Goal: Task Accomplishment & Management: Manage account settings

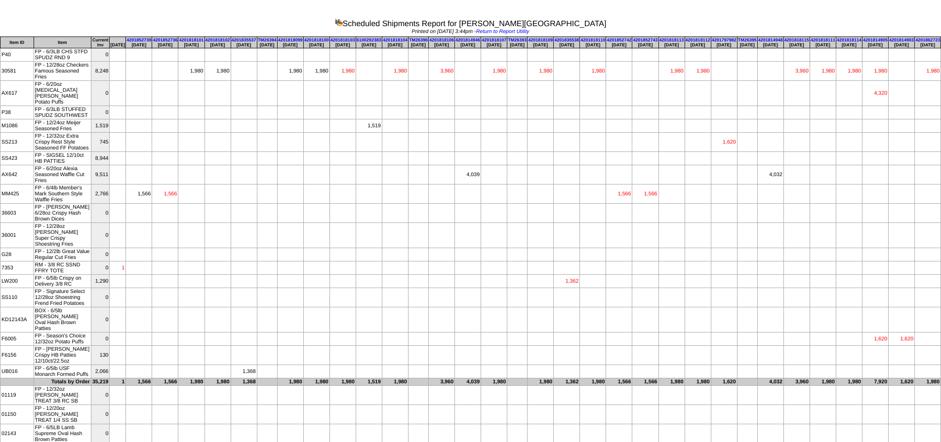
scroll to position [49, 665]
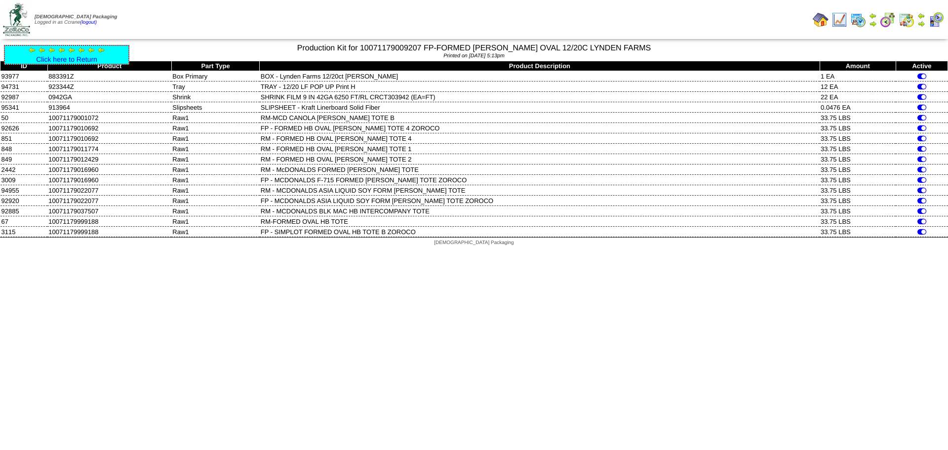
click at [74, 55] on div "Click here to Return" at bounding box center [66, 55] width 125 height 20
click at [73, 56] on link "Click here to Return" at bounding box center [66, 59] width 61 height 8
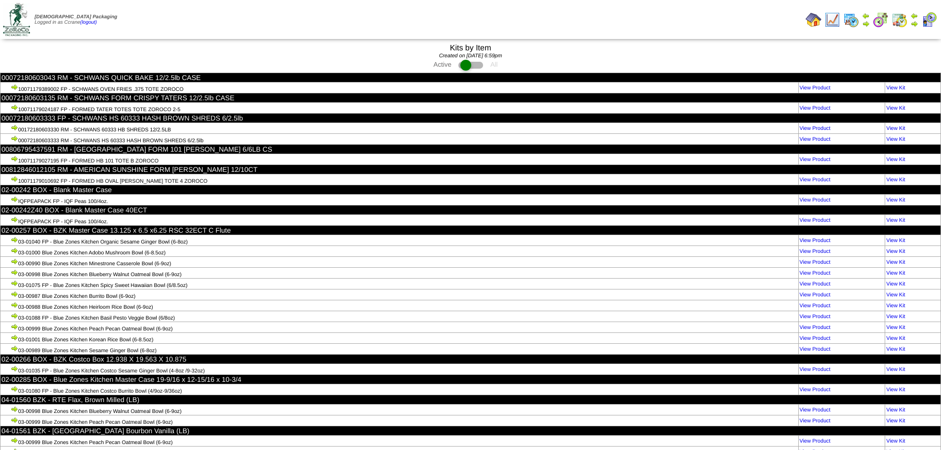
click at [328, 31] on td "Print All" at bounding box center [521, 19] width 560 height 37
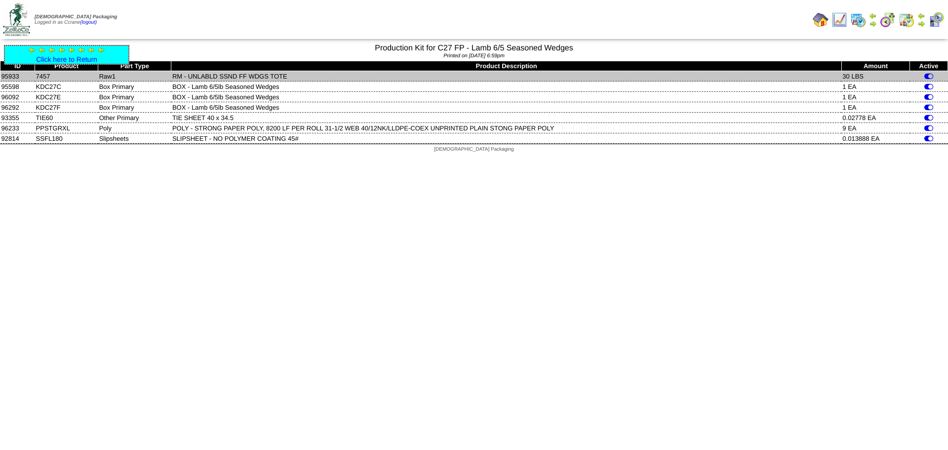
click at [46, 76] on td "7457" at bounding box center [66, 76] width 63 height 10
copy td "7457"
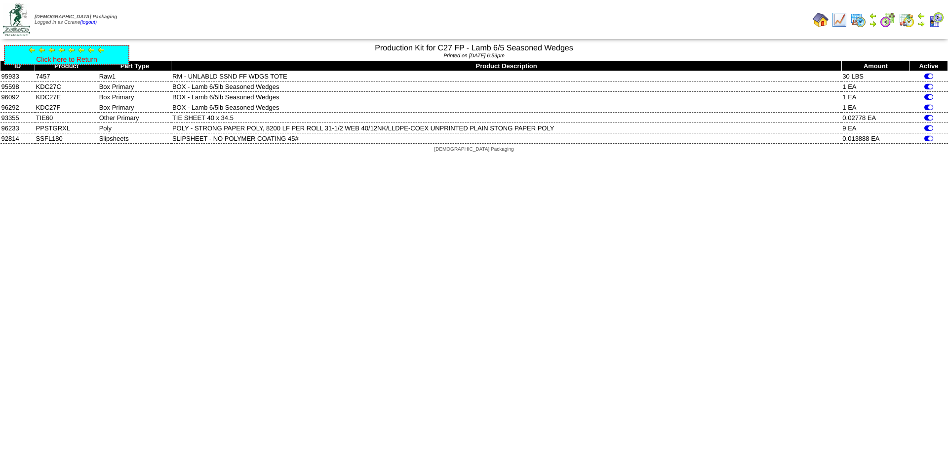
click at [87, 59] on link "Click here to Return" at bounding box center [66, 59] width 61 height 8
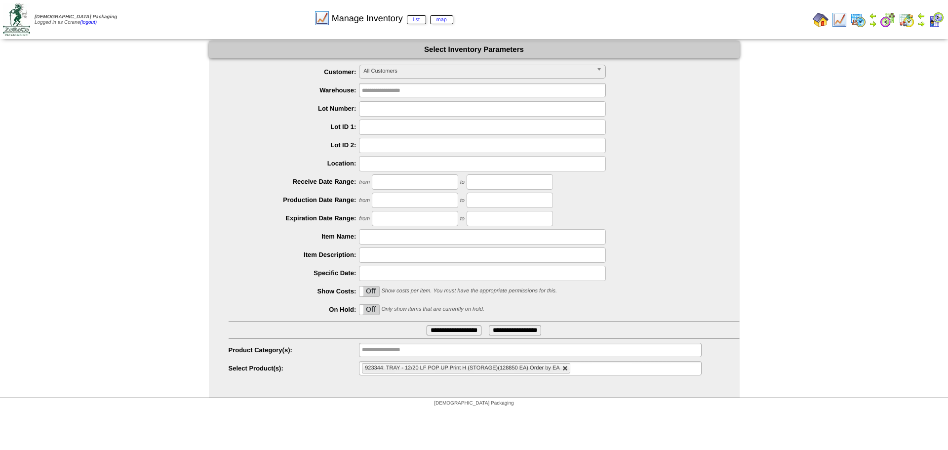
click at [566, 367] on link at bounding box center [565, 368] width 6 height 6
type input "**********"
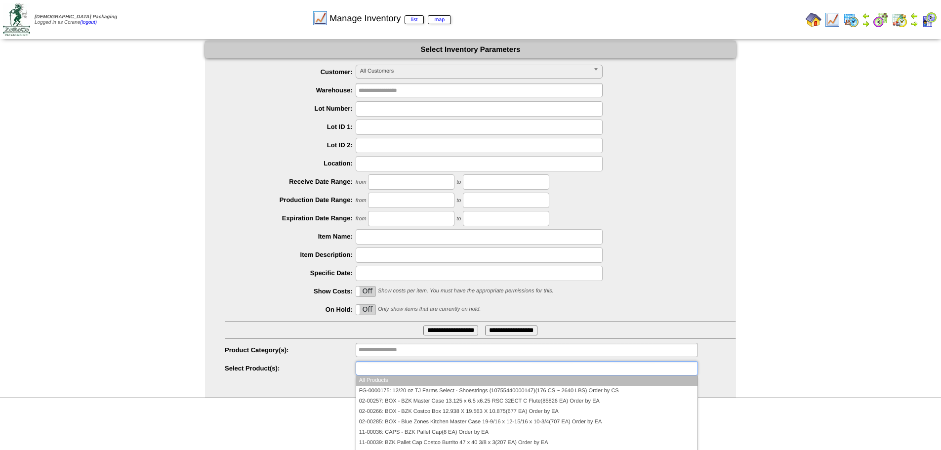
paste input "****"
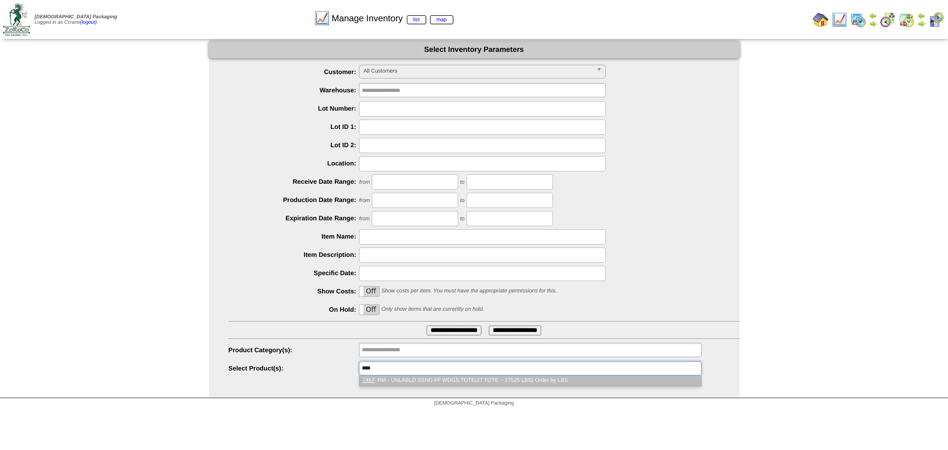
type input "****"
click at [407, 382] on li "7457 : RM - UNLABLD SSND FF WDGS TOTE(27 TOTE ~ 27525 LBS) Order by LBS" at bounding box center [529, 380] width 341 height 10
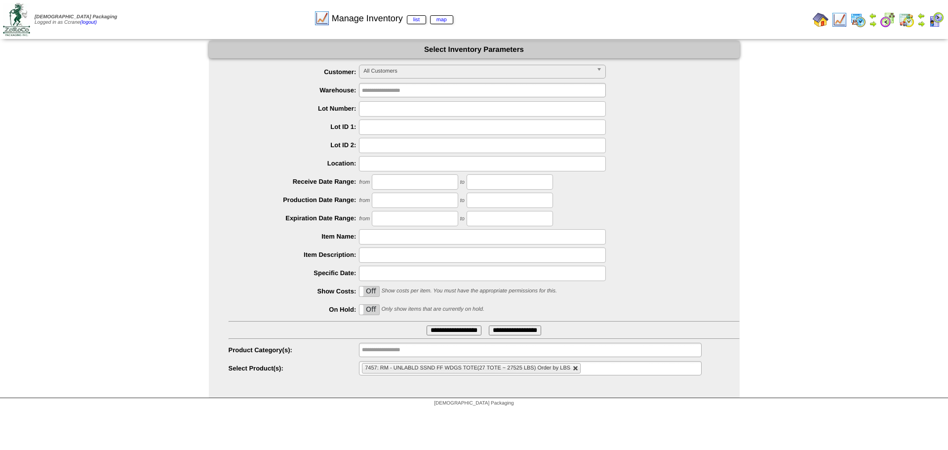
click at [573, 368] on link at bounding box center [576, 368] width 6 height 6
type input "**********"
click at [573, 368] on ul "**********" at bounding box center [530, 368] width 342 height 14
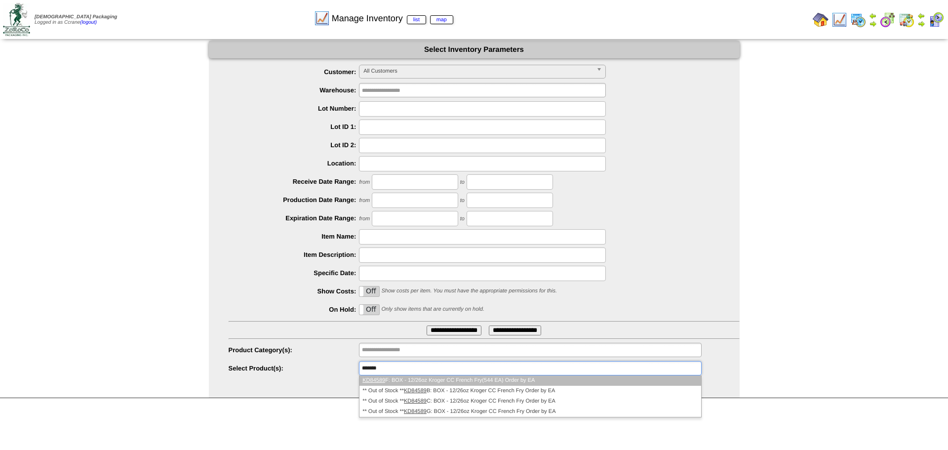
type input "*******"
click at [557, 382] on li "KD84589 F: BOX - 12/26oz Kroger CC French Fry(544 EA) Order by EA" at bounding box center [529, 380] width 341 height 10
type input "*******"
click at [557, 382] on li "PY84589 C: POLY - 26oz Kroger CC French Fry(19000 EA) Order by EA" at bounding box center [529, 380] width 341 height 10
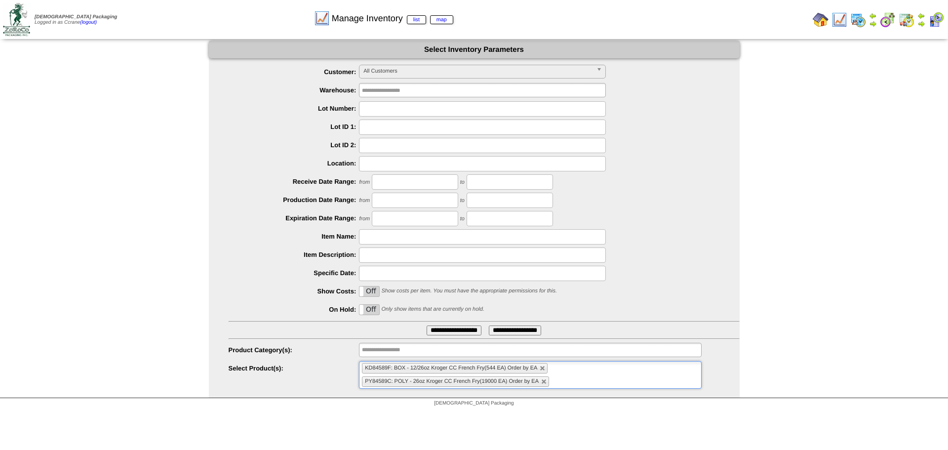
click at [446, 332] on input "**********" at bounding box center [454, 330] width 55 height 10
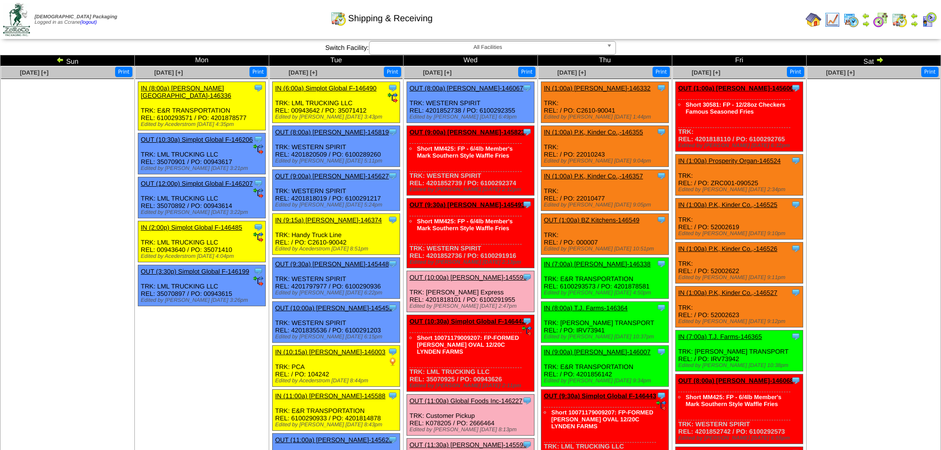
click at [881, 61] on img at bounding box center [879, 60] width 8 height 8
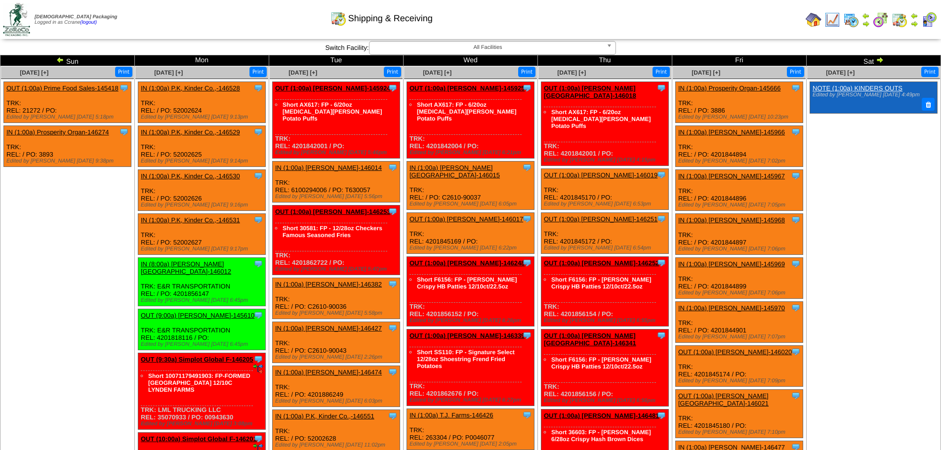
click at [881, 61] on img at bounding box center [879, 60] width 8 height 8
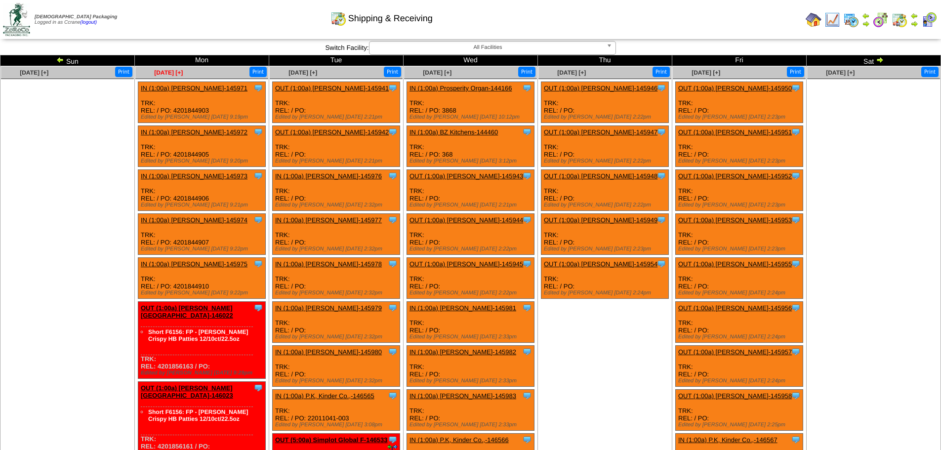
click at [164, 76] on span "[DATE] [+]" at bounding box center [168, 72] width 29 height 7
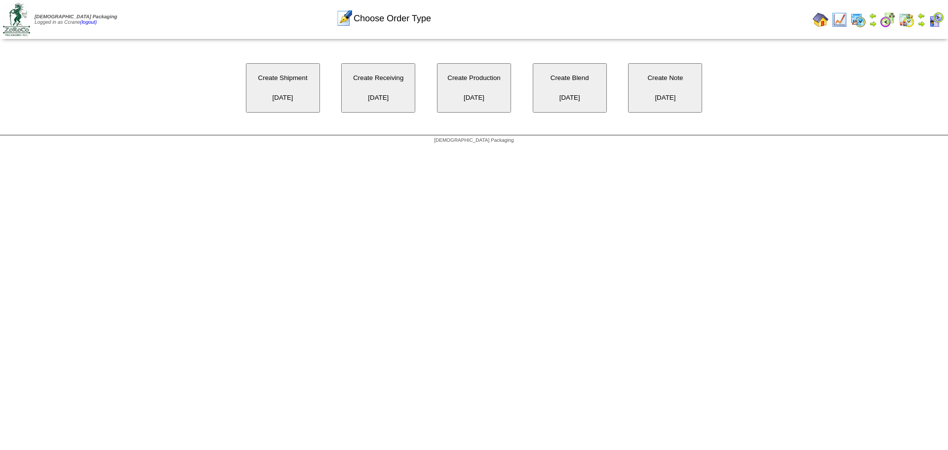
click at [377, 90] on button "Create Receiving 09/15/2025" at bounding box center [378, 87] width 74 height 49
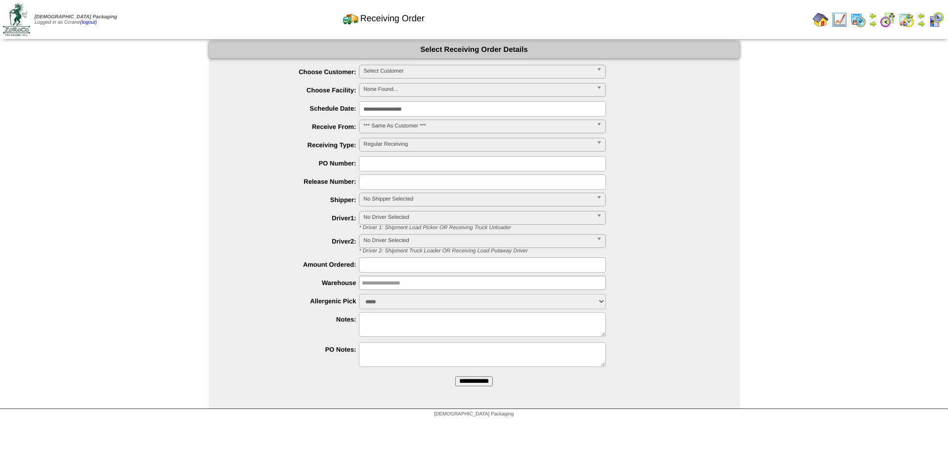
drag, startPoint x: 387, startPoint y: 69, endPoint x: 391, endPoint y: 77, distance: 8.6
click at [387, 69] on span "Select Customer" at bounding box center [477, 71] width 229 height 12
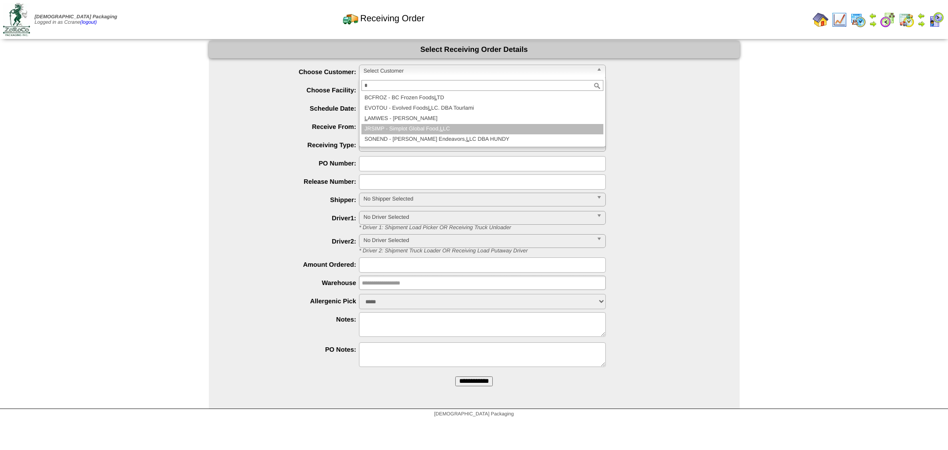
type input "*"
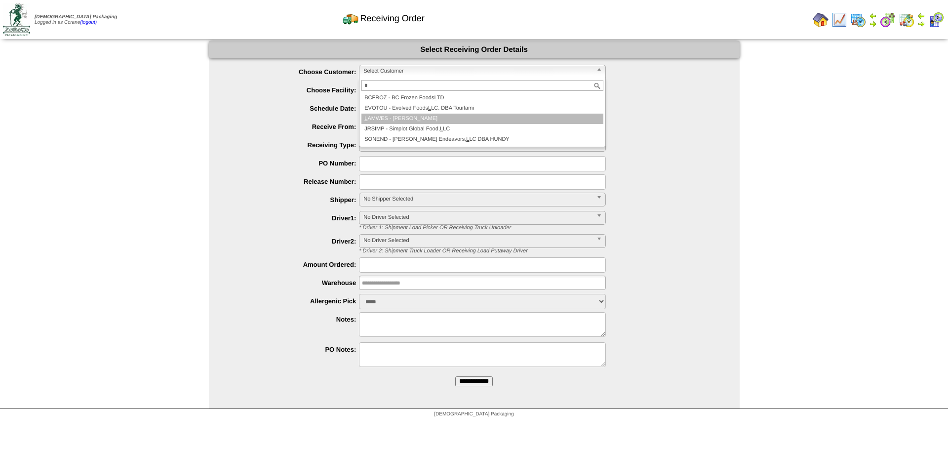
click at [398, 117] on li "L AMWES - [PERSON_NAME]" at bounding box center [482, 119] width 242 height 10
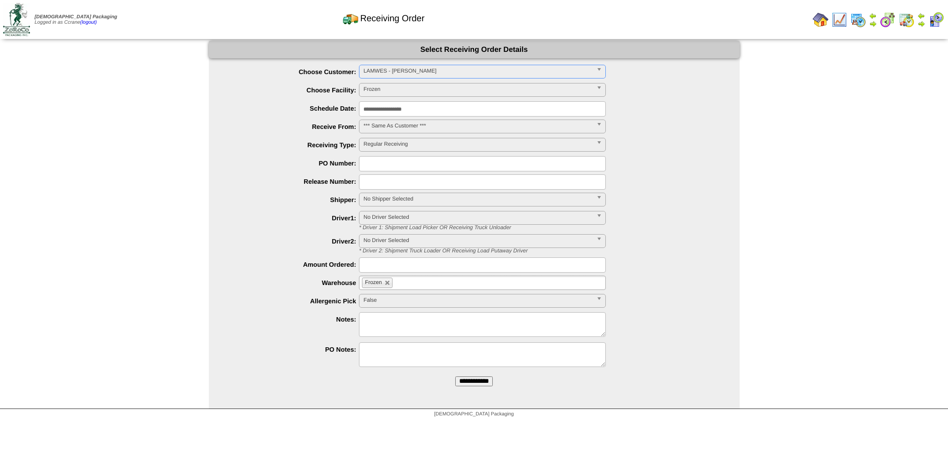
click at [455, 376] on input "**********" at bounding box center [474, 381] width 38 height 10
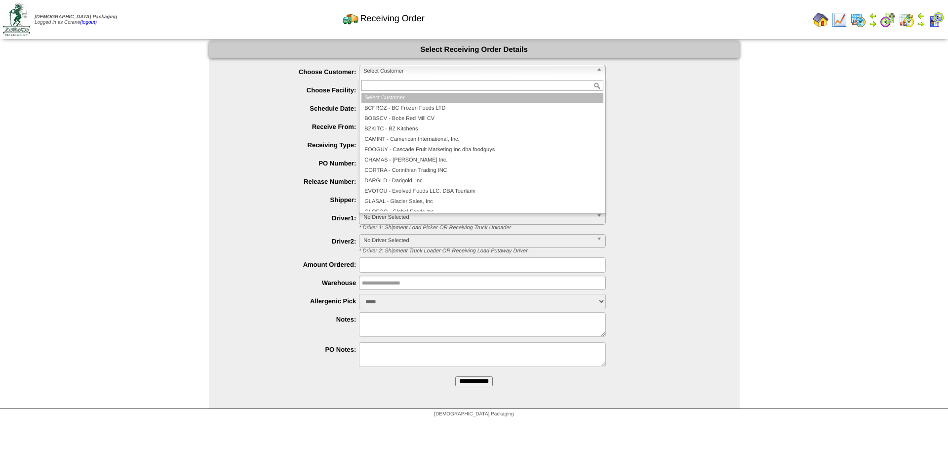
click at [382, 69] on span "Select Customer" at bounding box center [477, 71] width 229 height 12
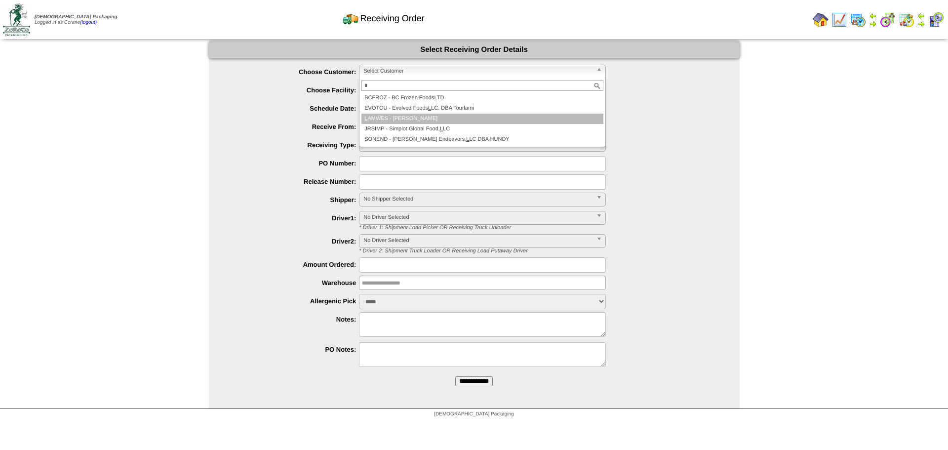
type input "*"
click at [393, 117] on li "L AMWES - [PERSON_NAME]" at bounding box center [482, 119] width 242 height 10
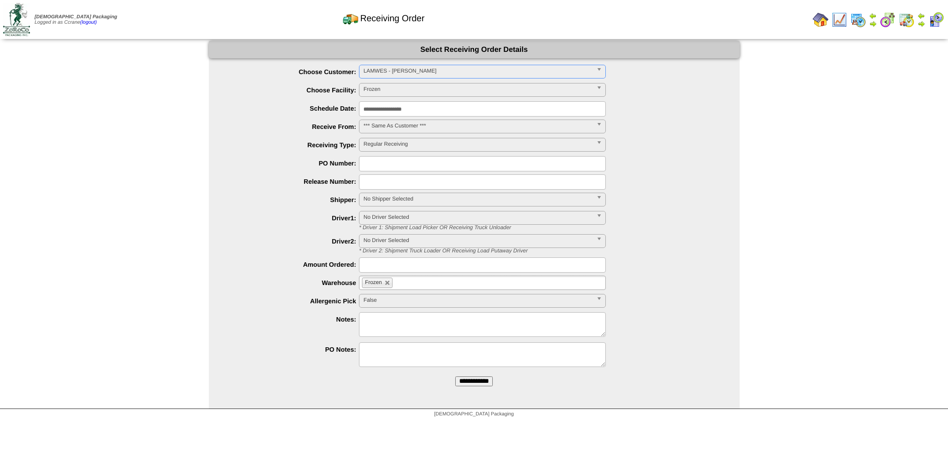
click at [455, 376] on input "**********" at bounding box center [474, 381] width 38 height 10
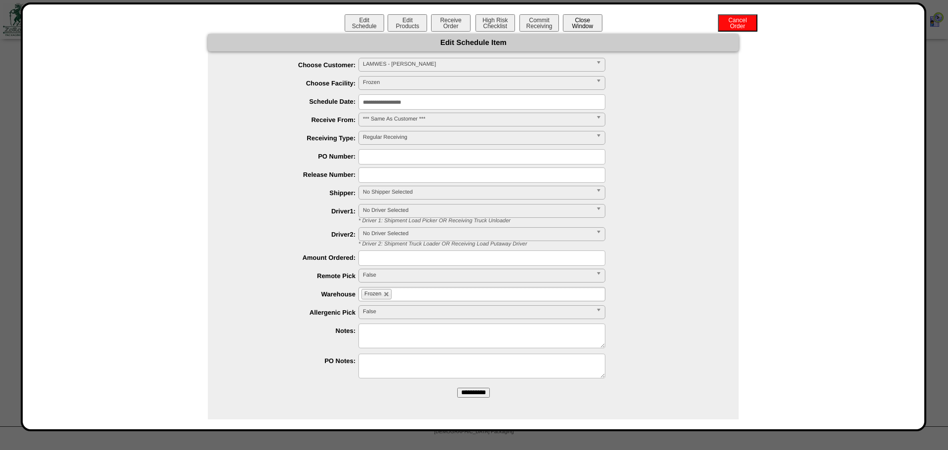
click at [579, 27] on button "Close Window" at bounding box center [583, 22] width 40 height 17
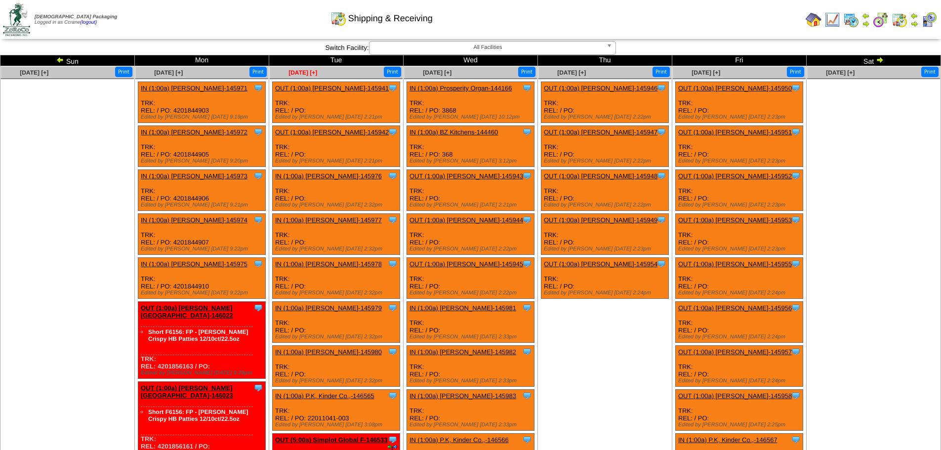
click at [301, 70] on span "Sep 16 [+]" at bounding box center [302, 72] width 29 height 7
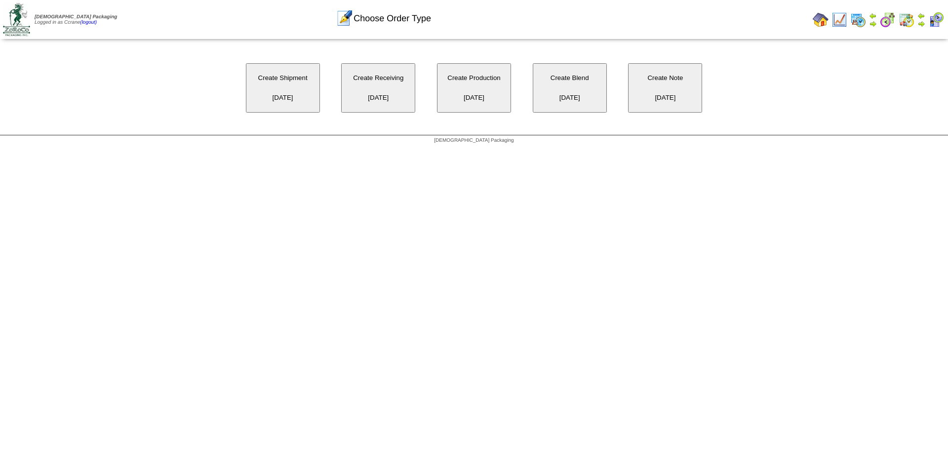
click at [387, 82] on button "Create Receiving [DATE]" at bounding box center [378, 87] width 74 height 49
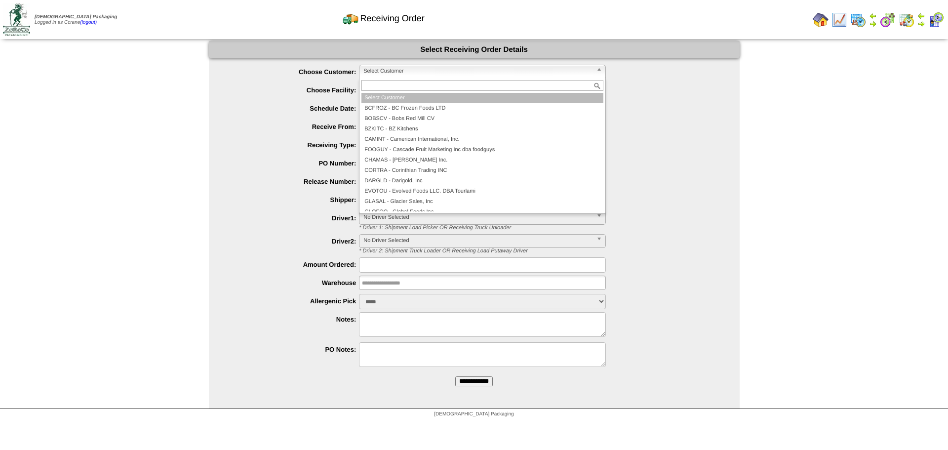
click at [396, 72] on span "Select Customer" at bounding box center [477, 71] width 229 height 12
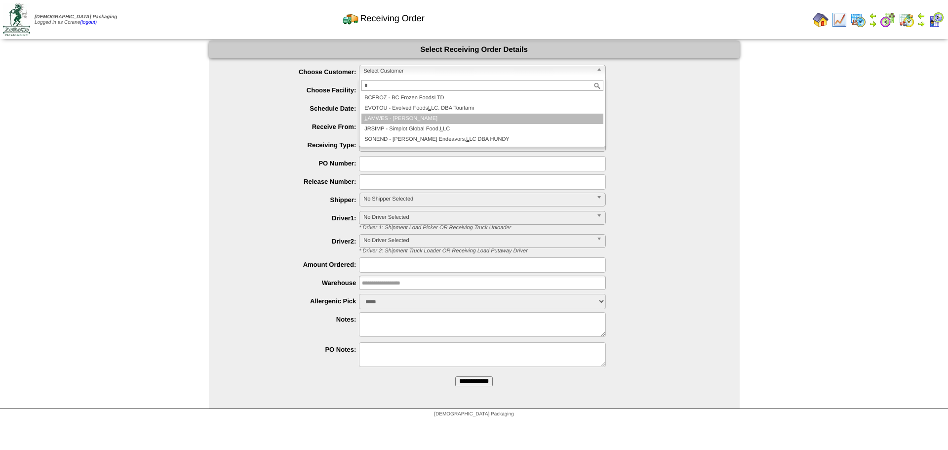
type input "*"
click at [398, 115] on li "L AMWES - [PERSON_NAME]" at bounding box center [482, 119] width 242 height 10
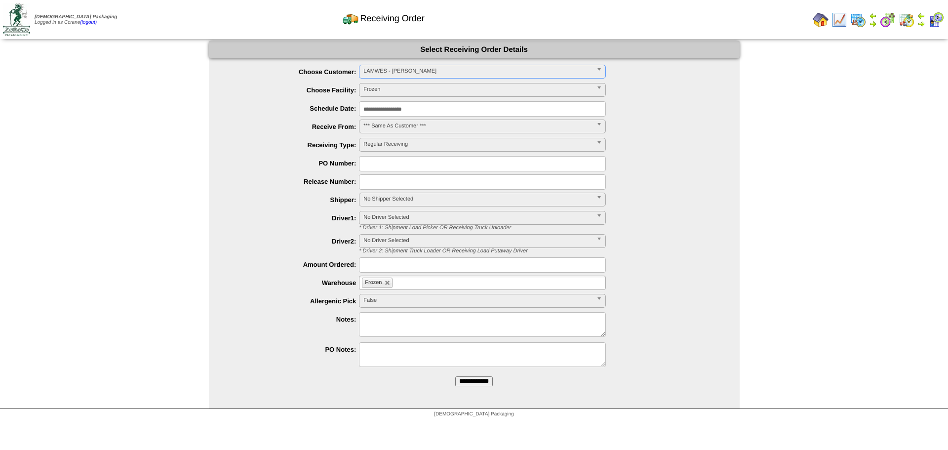
click at [455, 376] on input "**********" at bounding box center [474, 381] width 38 height 10
click at [395, 73] on span "Select Customer" at bounding box center [477, 71] width 229 height 12
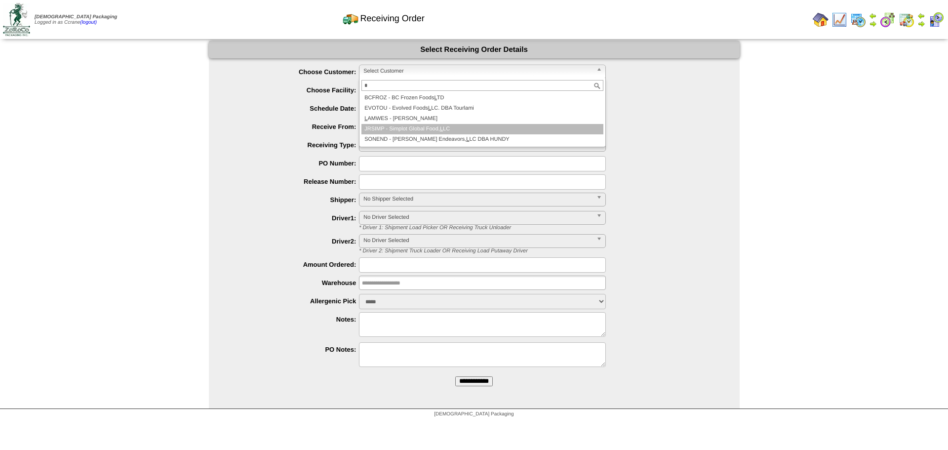
type input "*"
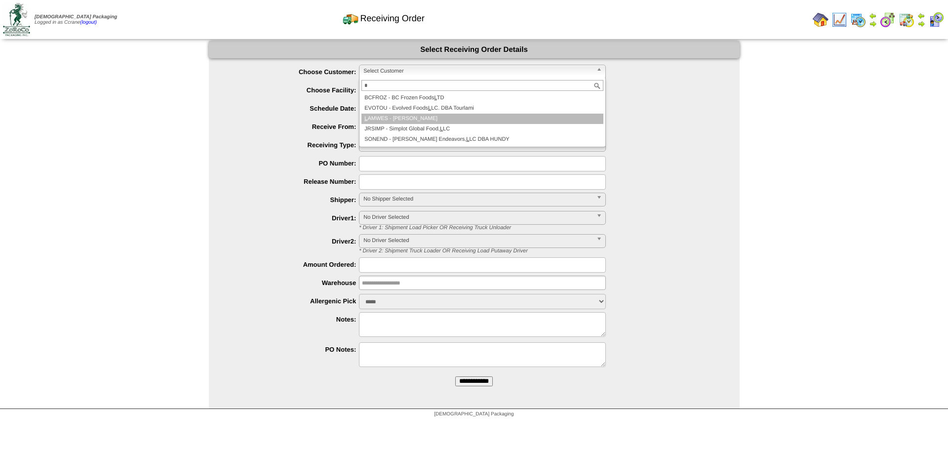
click at [401, 119] on li "L AMWES - [PERSON_NAME]" at bounding box center [482, 119] width 242 height 10
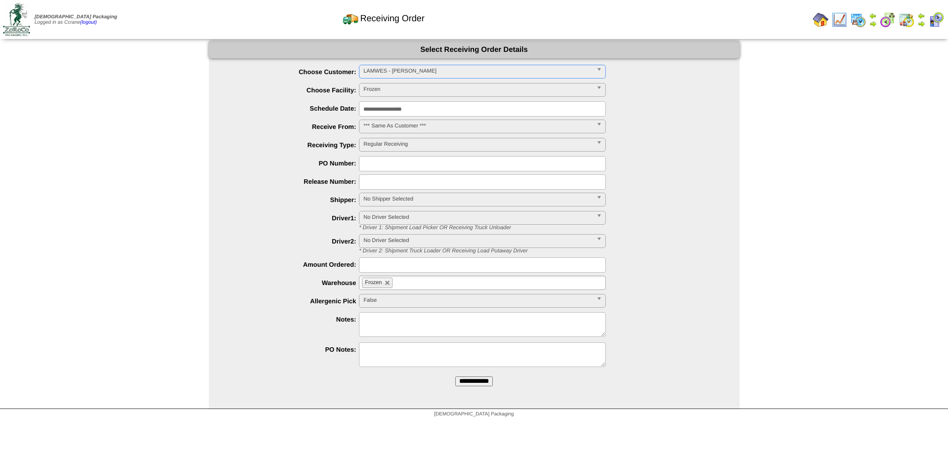
click at [455, 376] on input "**********" at bounding box center [474, 381] width 38 height 10
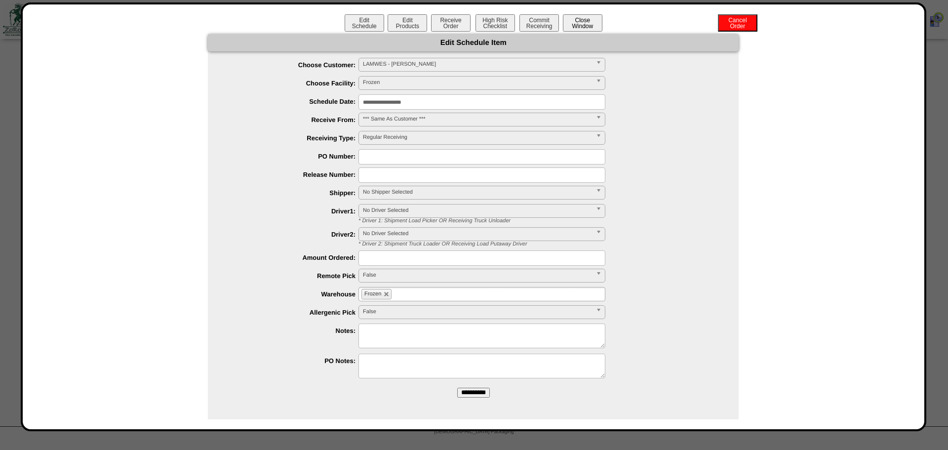
click at [579, 27] on button "Close Window" at bounding box center [583, 22] width 40 height 17
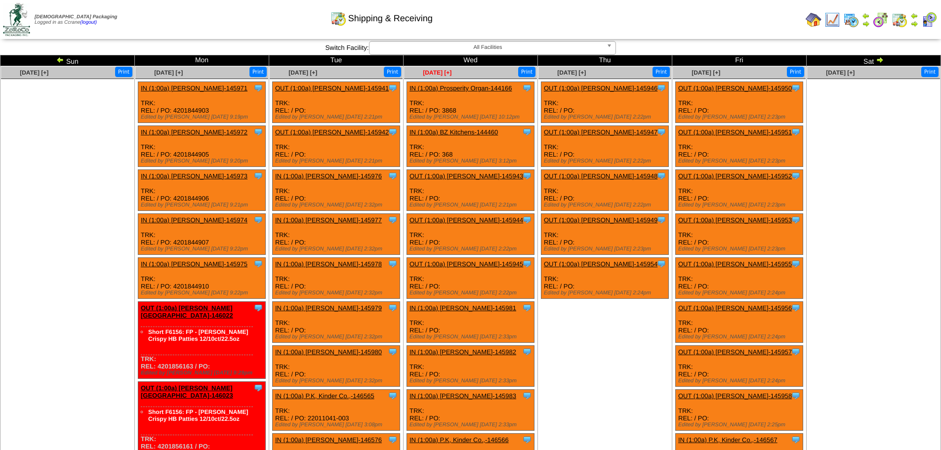
click at [423, 73] on span "Sep 17 [+]" at bounding box center [437, 72] width 29 height 7
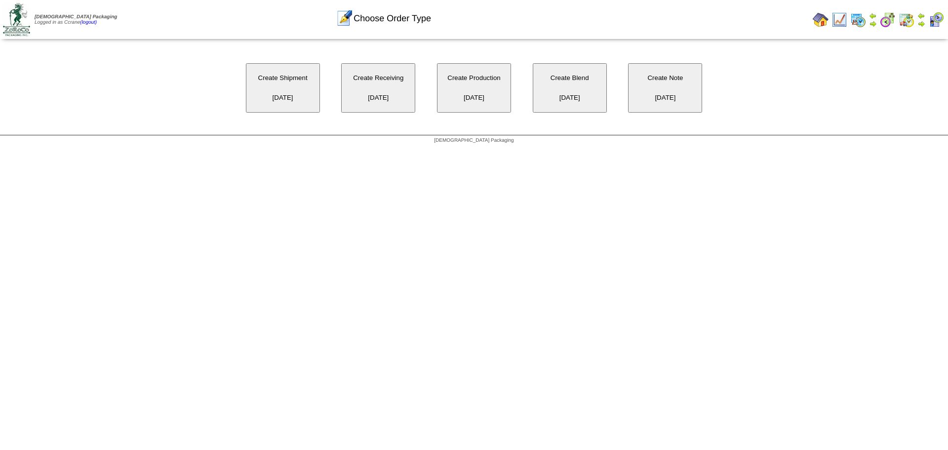
click at [369, 85] on button "Create Receiving [DATE]" at bounding box center [378, 87] width 74 height 49
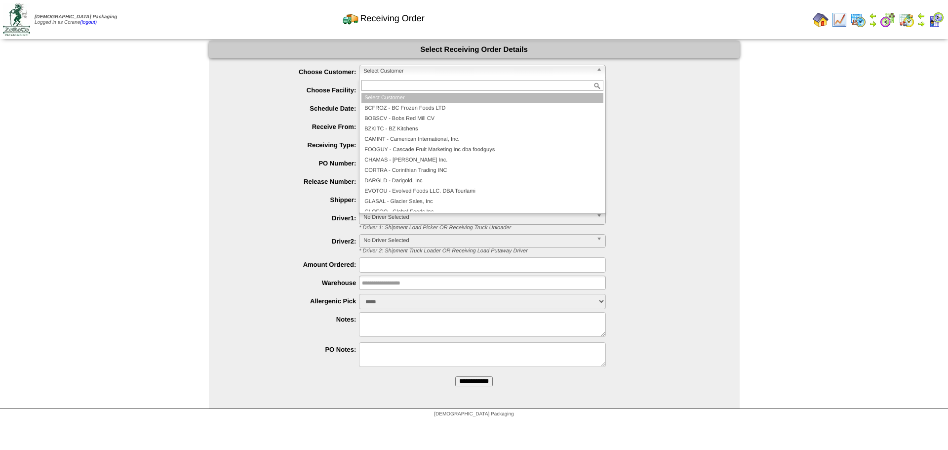
click at [394, 73] on span "Select Customer" at bounding box center [477, 71] width 229 height 12
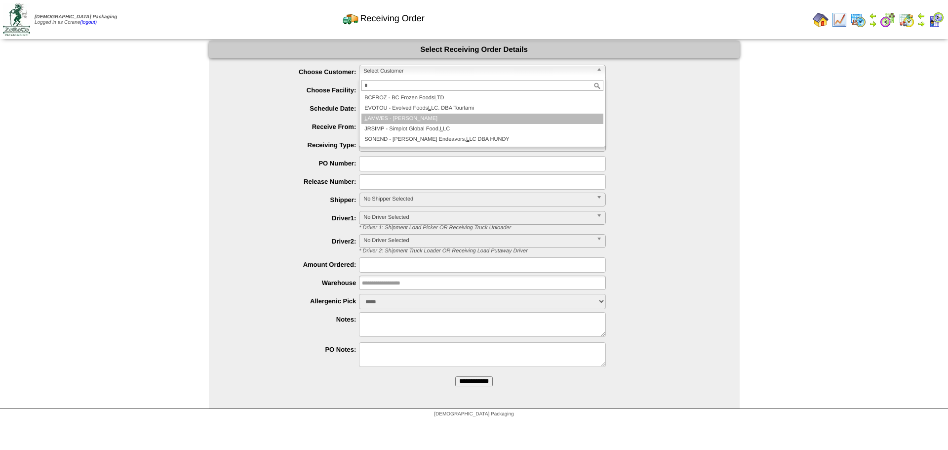
type input "*"
click at [397, 119] on li "L AMWES - Lamb-Weston" at bounding box center [482, 119] width 242 height 10
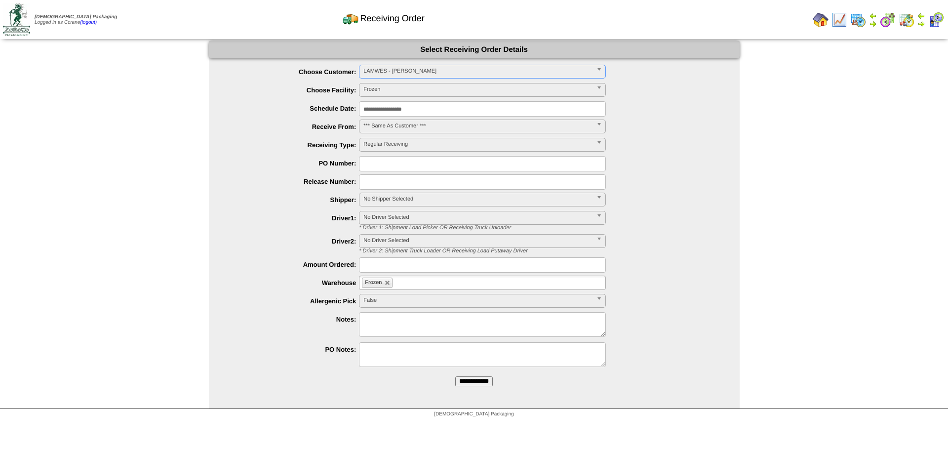
click at [455, 376] on input "**********" at bounding box center [474, 381] width 38 height 10
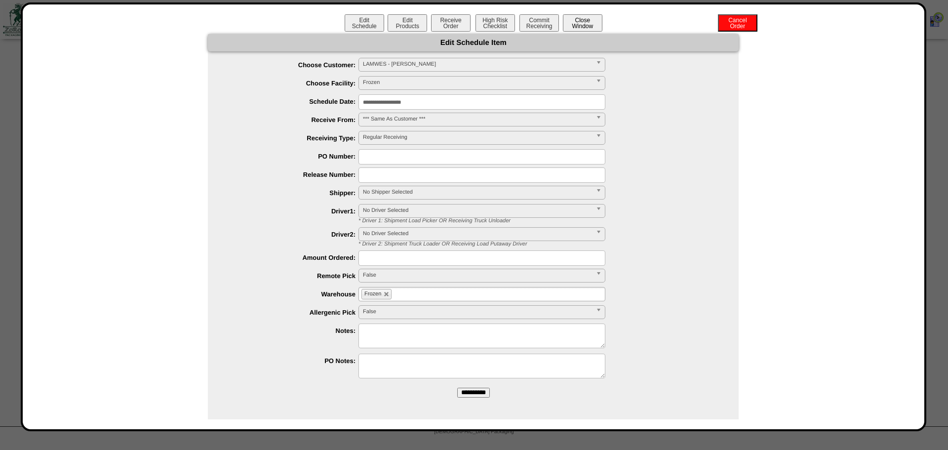
click at [563, 23] on button "Close Window" at bounding box center [583, 22] width 40 height 17
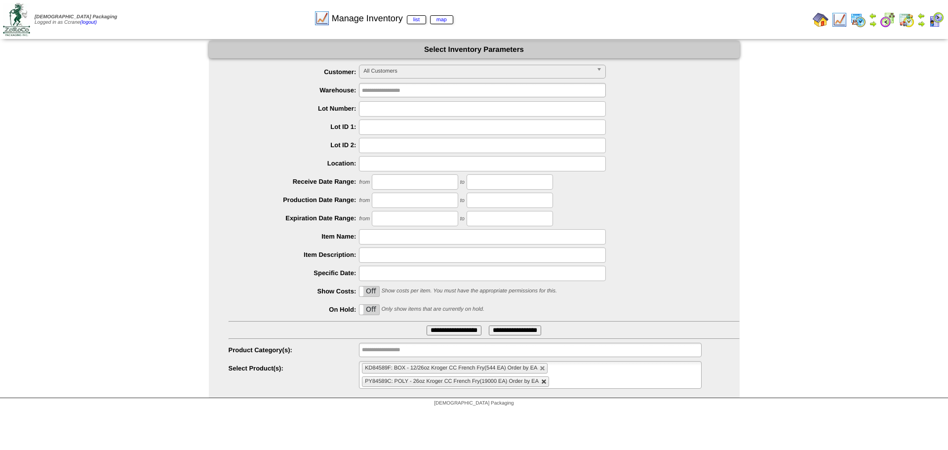
click at [545, 385] on link at bounding box center [544, 382] width 6 height 6
click at [543, 369] on link at bounding box center [543, 368] width 6 height 6
type input "**********"
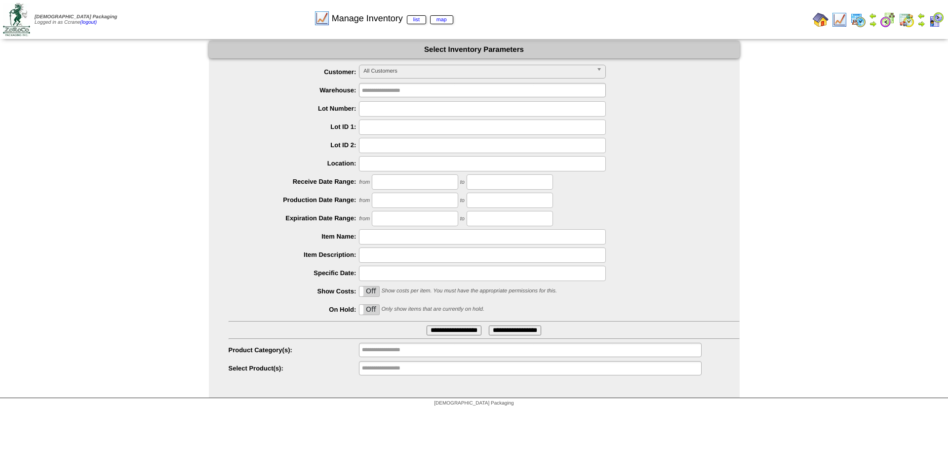
click at [370, 72] on span "All Customers" at bounding box center [477, 71] width 229 height 12
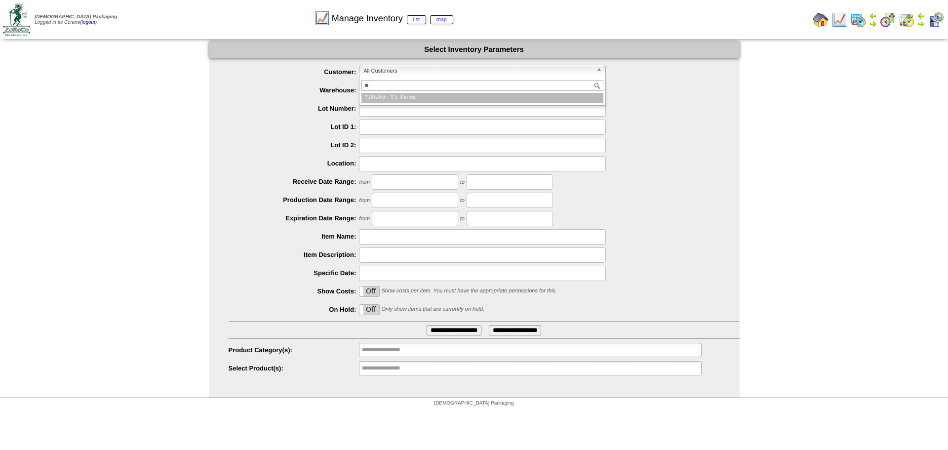
type input "**"
click at [373, 103] on li "TJ FARM - T.J. Farms" at bounding box center [482, 98] width 242 height 10
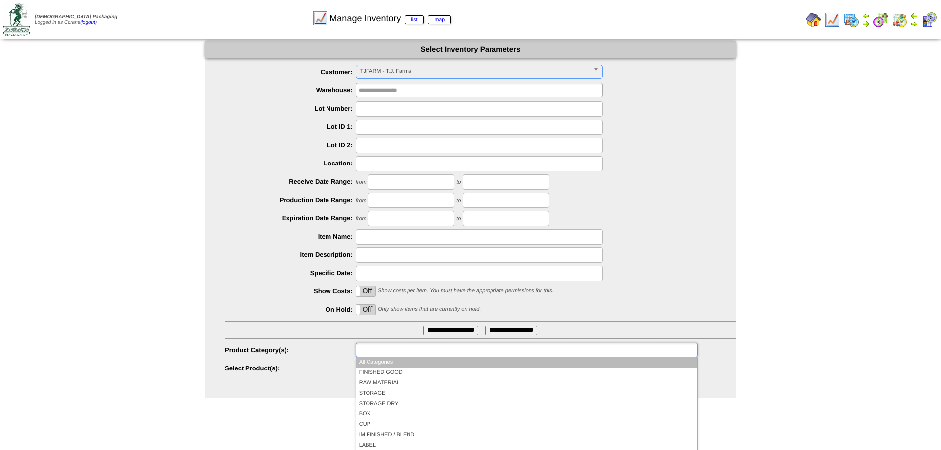
click at [387, 347] on input "text" at bounding box center [389, 350] width 63 height 12
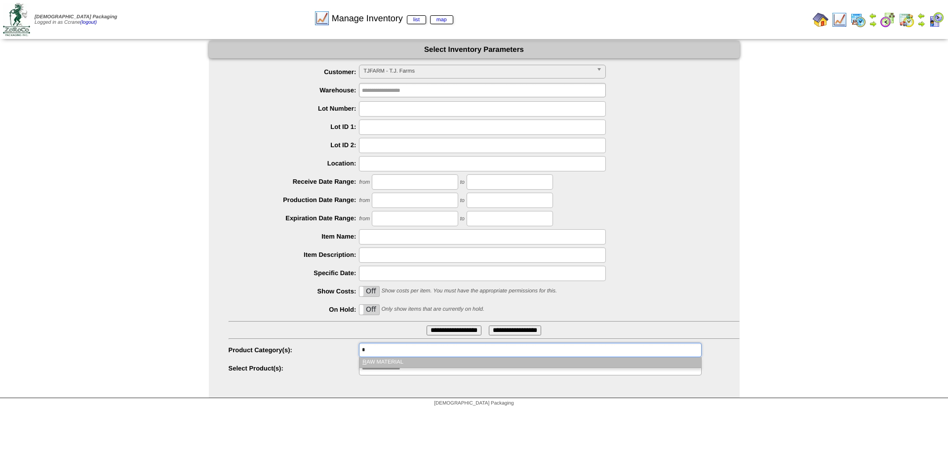
type input "*"
click at [387, 355] on ul "*" at bounding box center [530, 350] width 342 height 14
click at [392, 360] on li "R AW MATERIAL" at bounding box center [529, 362] width 341 height 10
type input "*"
click at [392, 361] on li "F INISHED GOOD" at bounding box center [529, 362] width 341 height 10
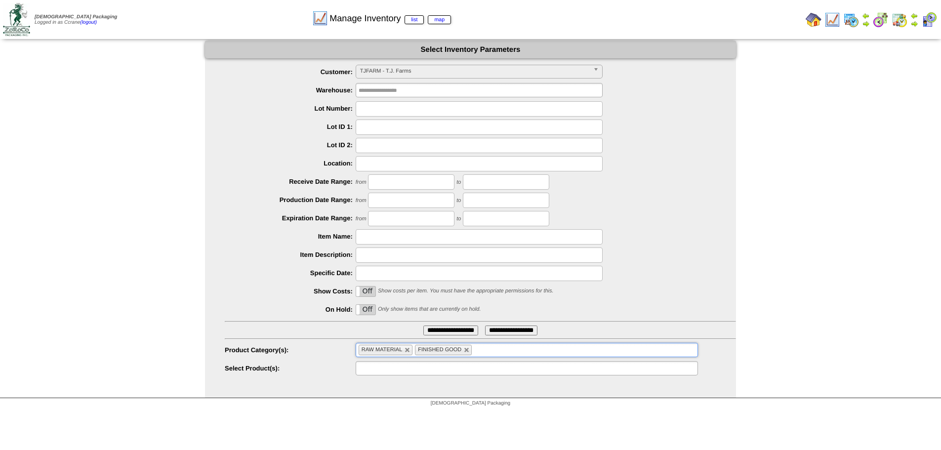
click at [397, 371] on input "text" at bounding box center [389, 368] width 63 height 12
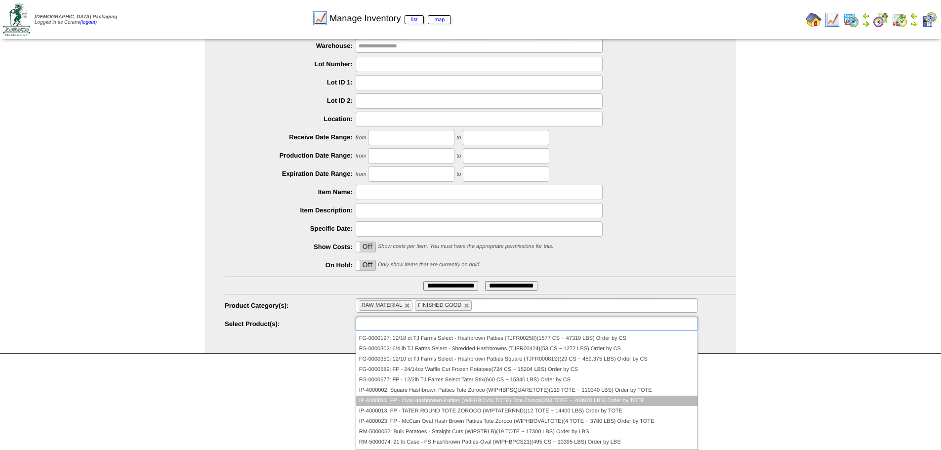
scroll to position [99, 0]
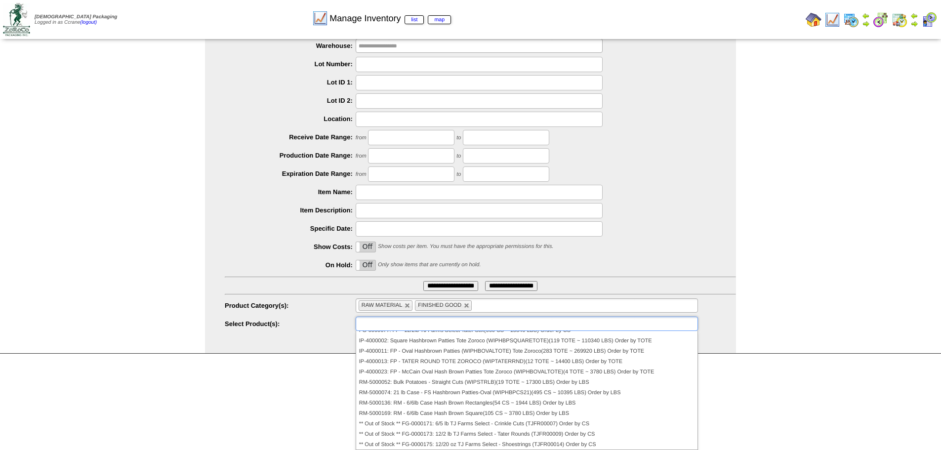
type input "**********"
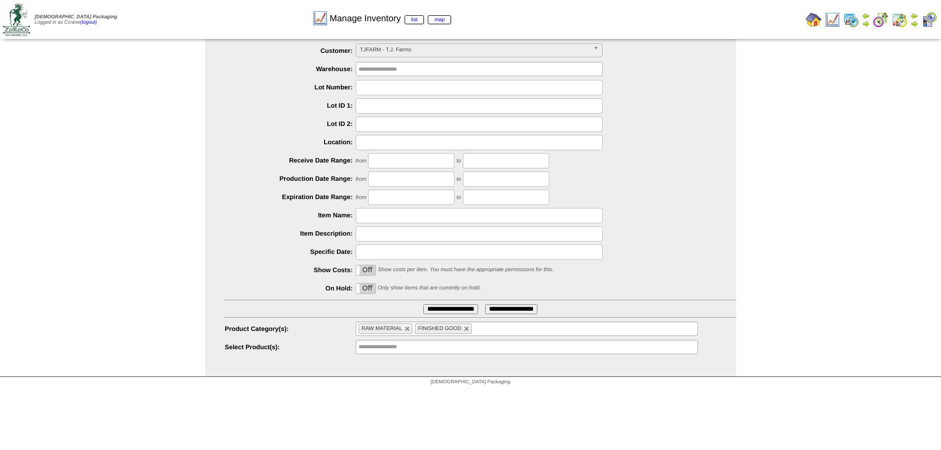
scroll to position [0, 0]
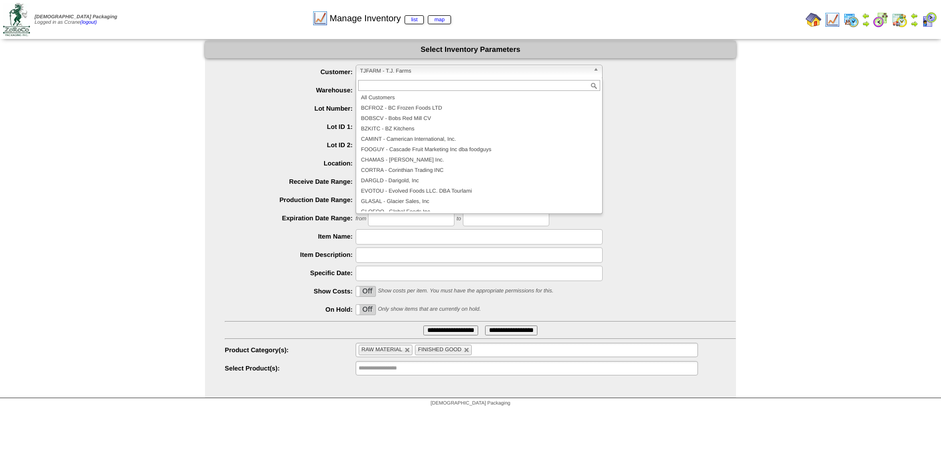
click at [383, 72] on span "TJFARM - T.J. Farms" at bounding box center [474, 71] width 229 height 12
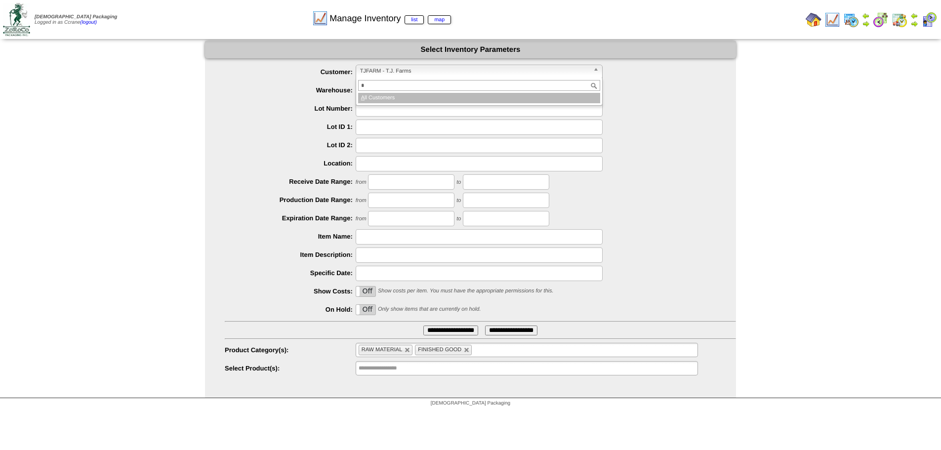
type input "*"
drag, startPoint x: 389, startPoint y: 99, endPoint x: 400, endPoint y: 114, distance: 18.7
click at [389, 99] on li "A ll Customers" at bounding box center [479, 98] width 242 height 10
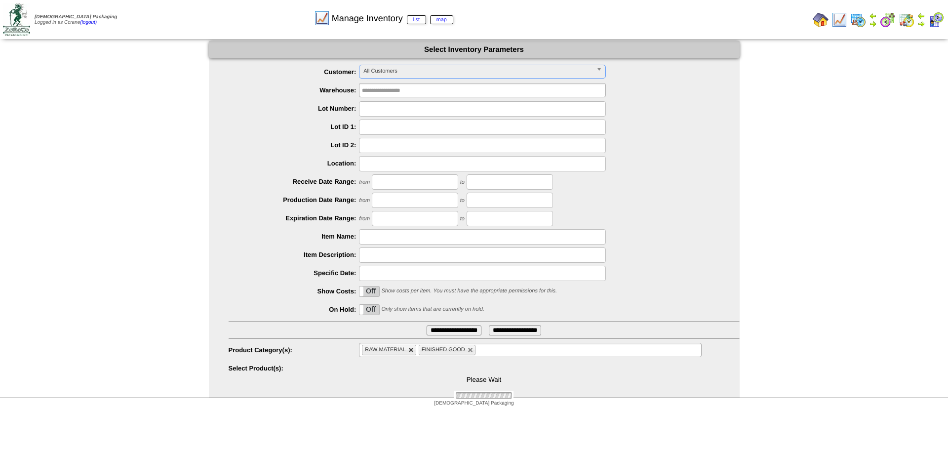
click at [412, 351] on link at bounding box center [411, 350] width 6 height 6
click at [412, 351] on link at bounding box center [414, 350] width 6 height 6
type input "**********"
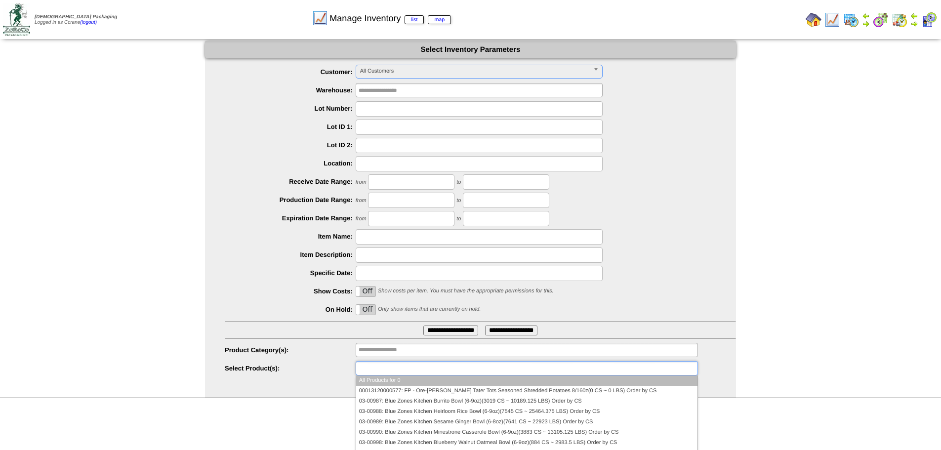
click at [373, 373] on input "text" at bounding box center [389, 368] width 63 height 12
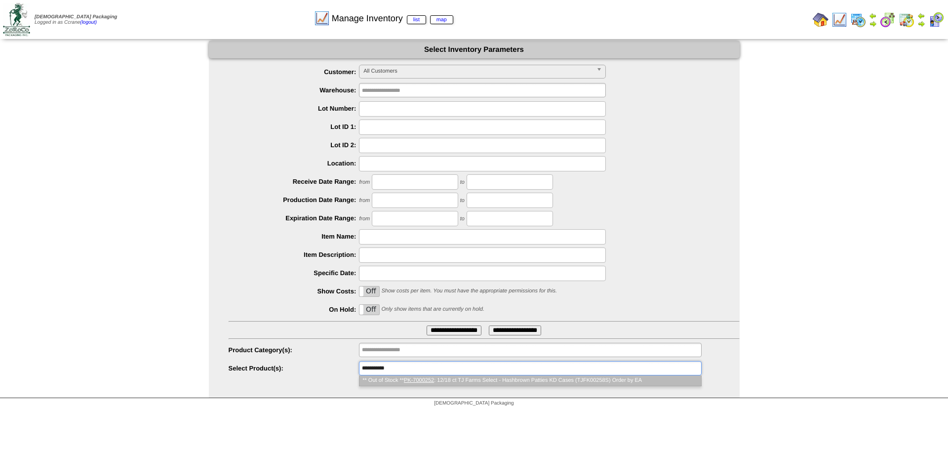
type input "**********"
click at [402, 380] on li "** Out of Stock ** PK-7000252 : 12/18 ct TJ Farms Select - Hashbrown Patties KD…" at bounding box center [529, 380] width 341 height 10
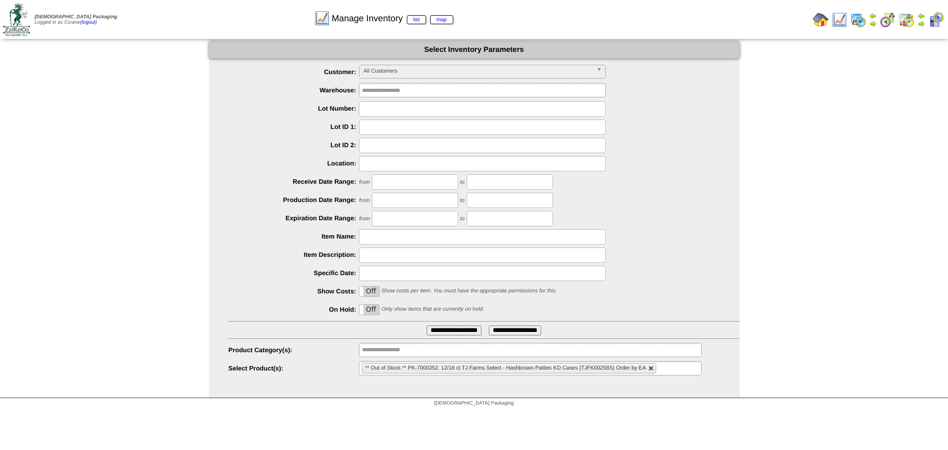
click at [649, 369] on link at bounding box center [651, 368] width 6 height 6
type input "**********"
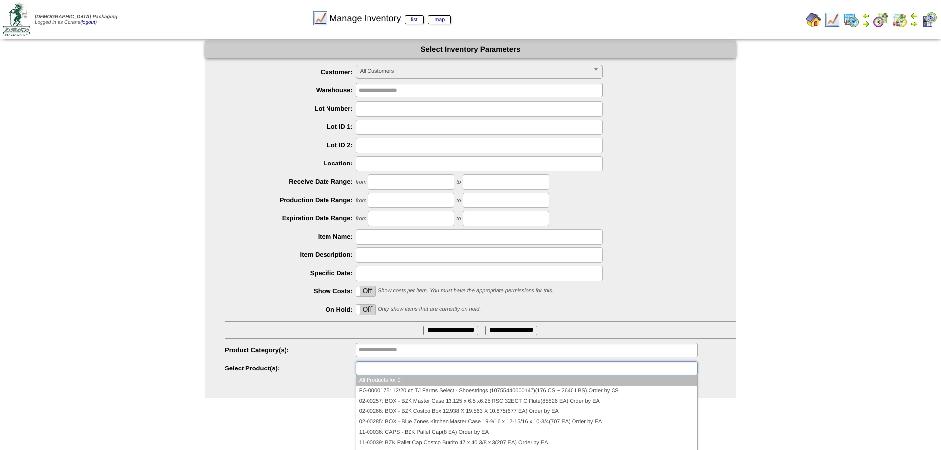
paste input "**********"
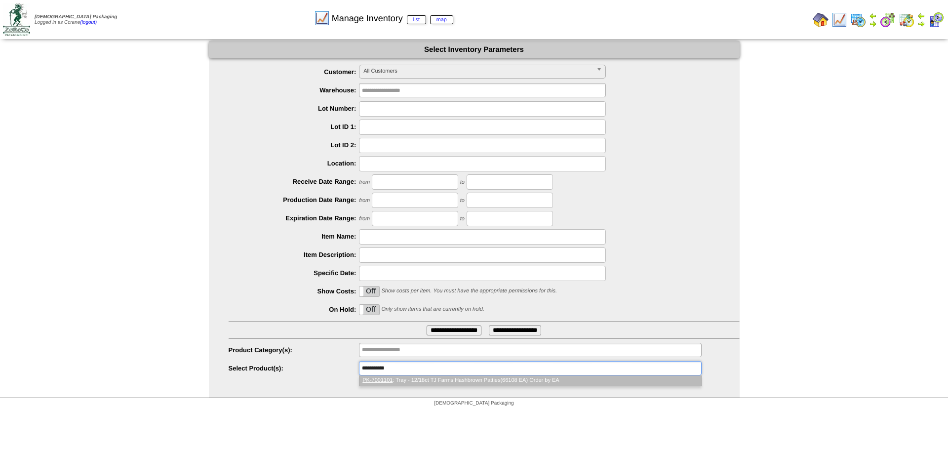
type input "**********"
click at [416, 377] on li "PK-7001101 : Tray - 12/18ct TJ Farms Hashbrown Patties(66108 EA) Order by EA" at bounding box center [529, 380] width 341 height 10
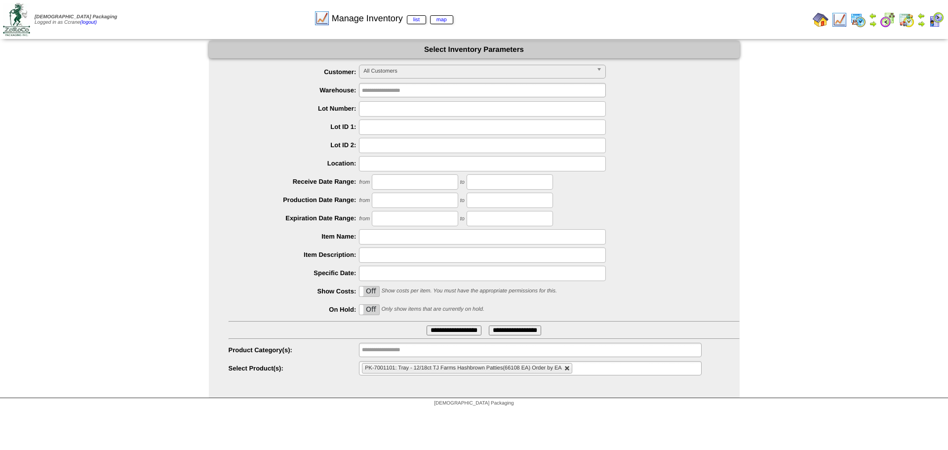
click at [568, 368] on link at bounding box center [567, 368] width 6 height 6
type input "**********"
click at [383, 72] on span "All Customers" at bounding box center [477, 71] width 229 height 12
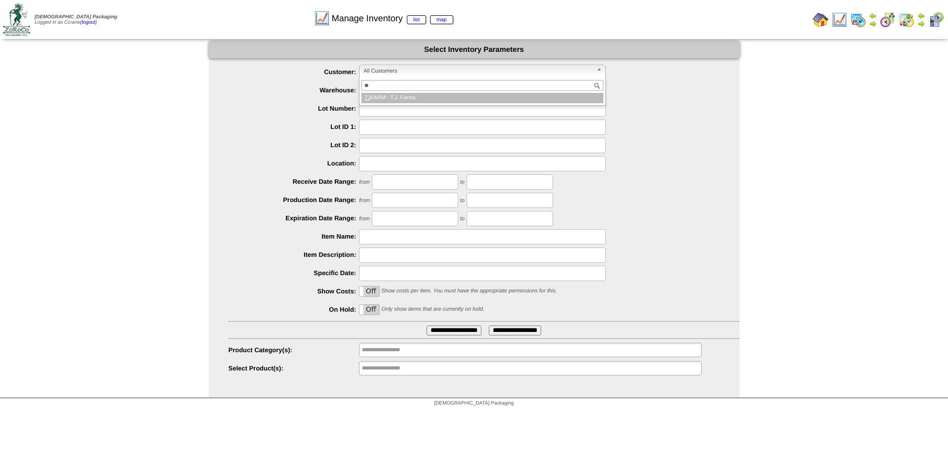
type input "**"
click at [388, 96] on li "TJ FARM - T.J. Farms" at bounding box center [482, 98] width 242 height 10
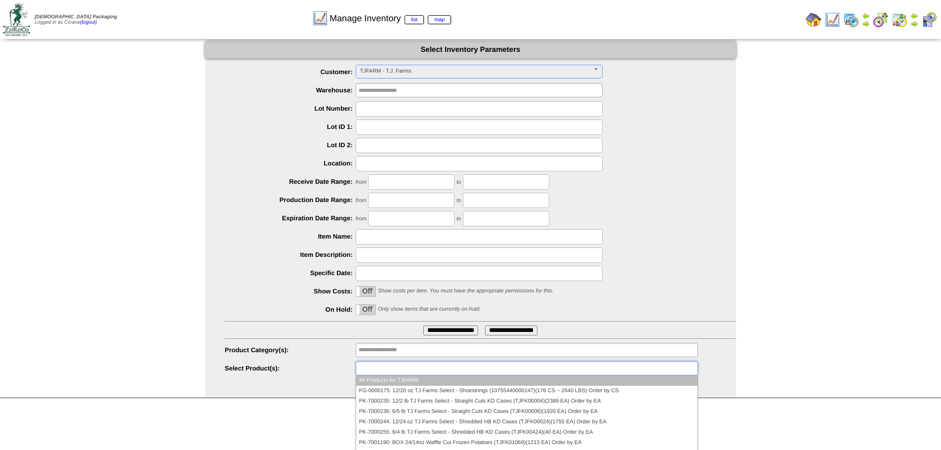
click at [371, 371] on input "text" at bounding box center [389, 368] width 63 height 12
type input "**********"
click at [372, 346] on input "text" at bounding box center [389, 350] width 63 height 12
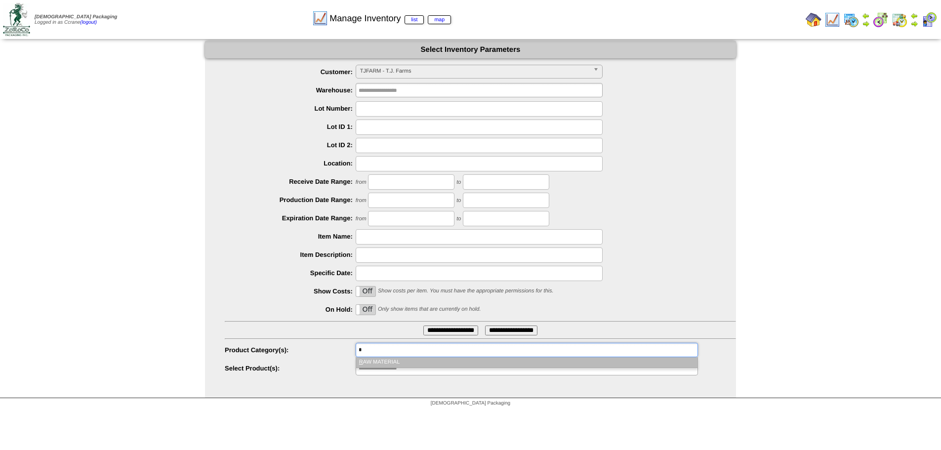
type input "*"
click at [374, 360] on li "R AW MATERIAL" at bounding box center [526, 362] width 341 height 10
type input "*"
click at [374, 360] on li "F INISHED GOOD" at bounding box center [529, 362] width 341 height 10
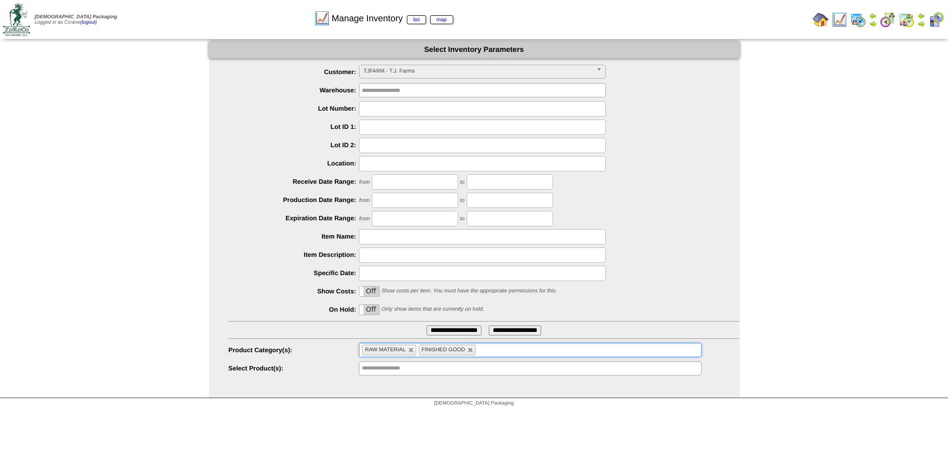
click at [458, 329] on input "**********" at bounding box center [454, 330] width 55 height 10
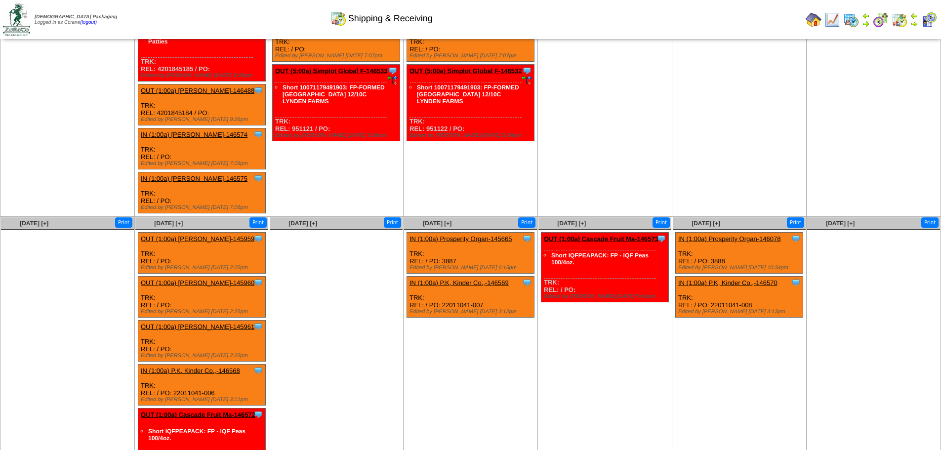
scroll to position [480, 0]
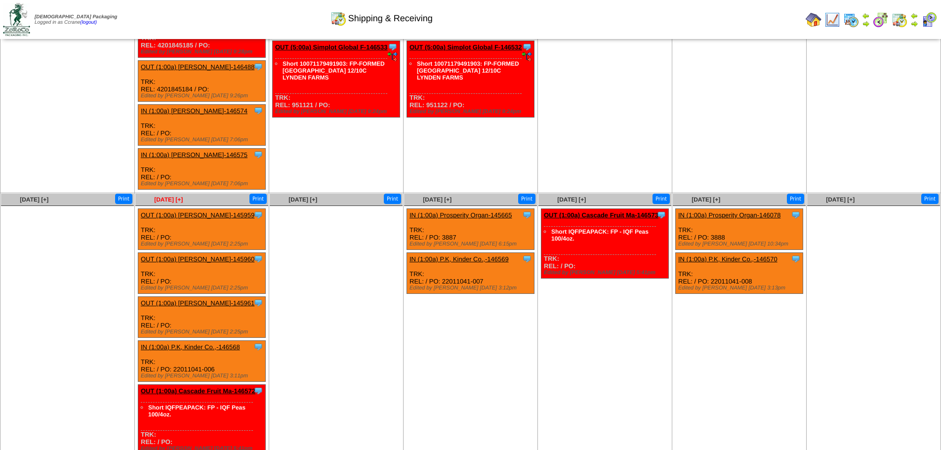
click at [170, 196] on span "Sep 22 [+]" at bounding box center [168, 199] width 29 height 7
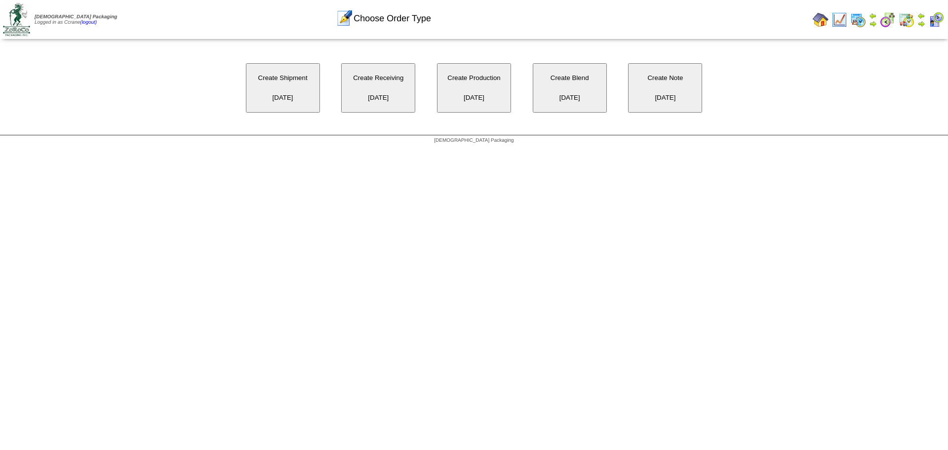
click at [277, 87] on button "Create Shipment [DATE]" at bounding box center [283, 87] width 74 height 49
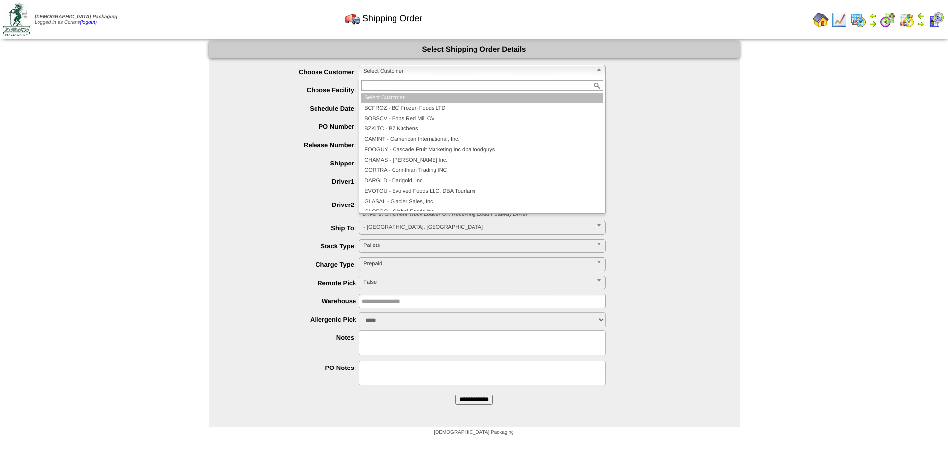
click at [394, 72] on span "Select Customer" at bounding box center [477, 71] width 229 height 12
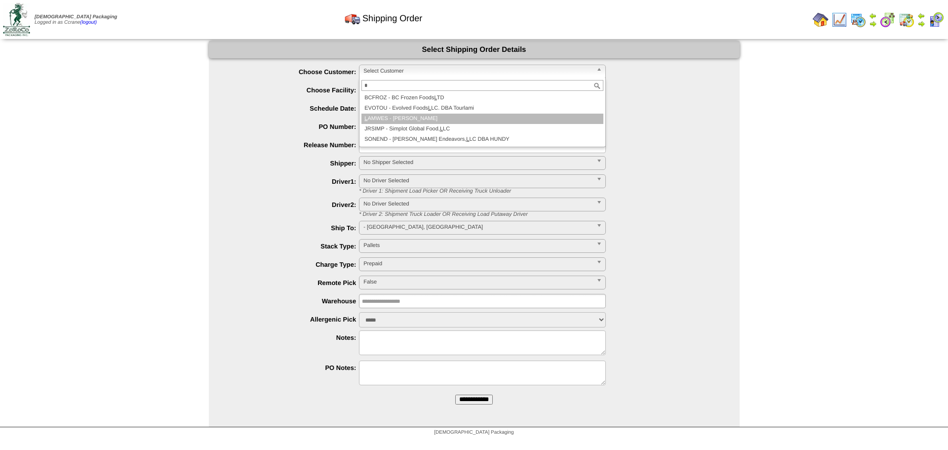
type input "*"
click at [395, 123] on li "L AMWES - Lamb-Weston" at bounding box center [482, 119] width 242 height 10
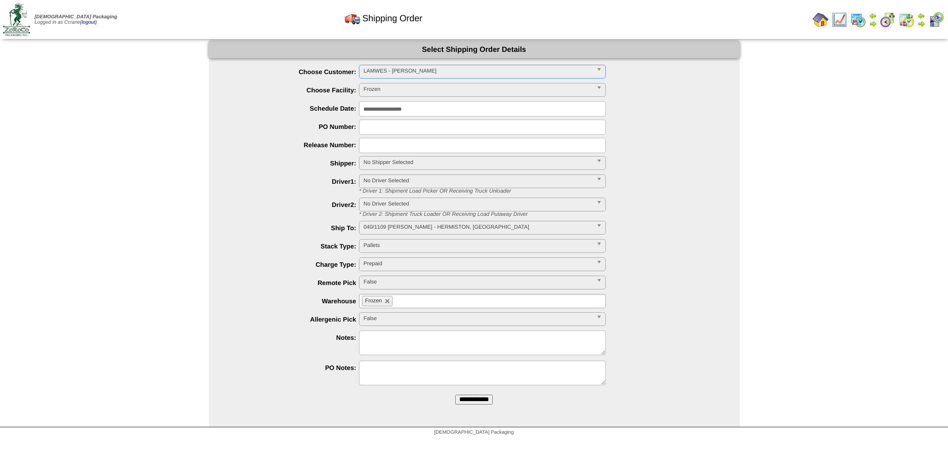
click at [455, 395] on input "**********" at bounding box center [474, 400] width 38 height 10
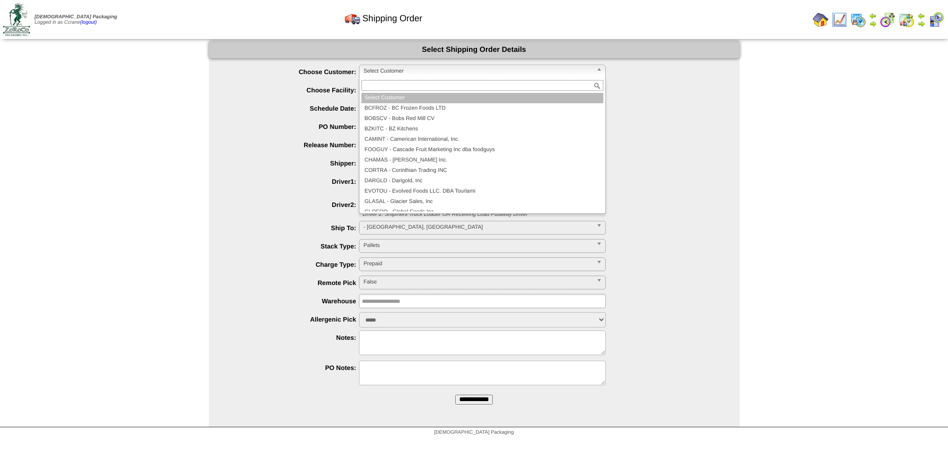
click at [372, 69] on span "Select Customer" at bounding box center [477, 71] width 229 height 12
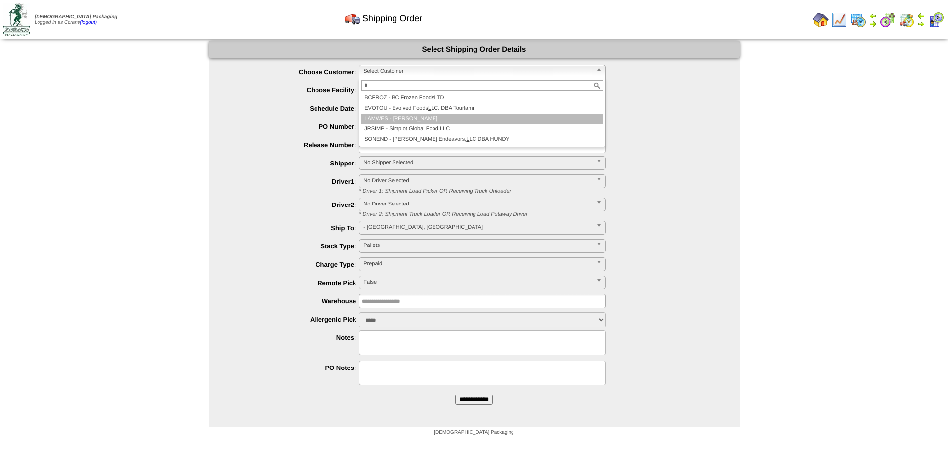
type input "*"
click at [397, 117] on li "L AMWES - Lamb-Weston" at bounding box center [482, 119] width 242 height 10
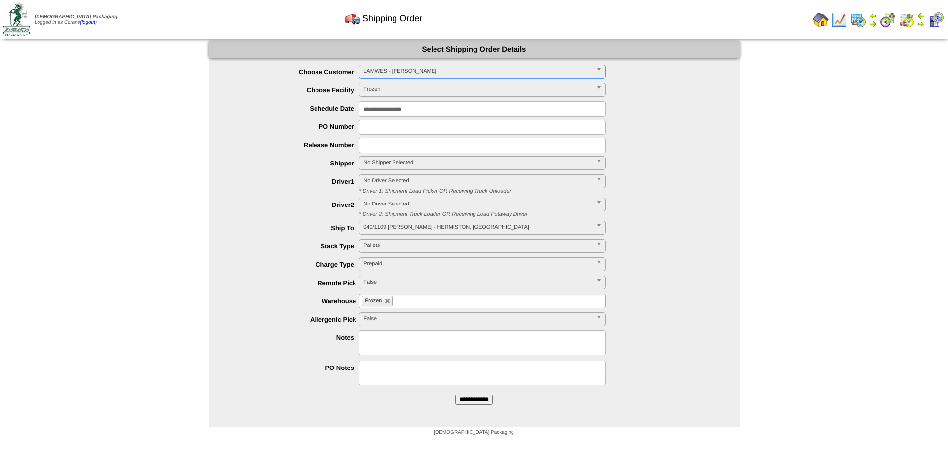
click at [455, 395] on input "**********" at bounding box center [474, 400] width 38 height 10
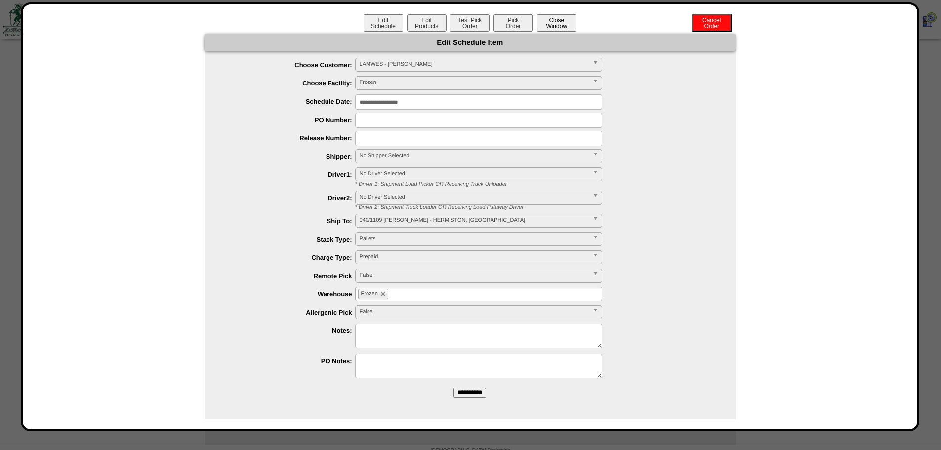
click at [546, 26] on button "Close Window" at bounding box center [557, 22] width 40 height 17
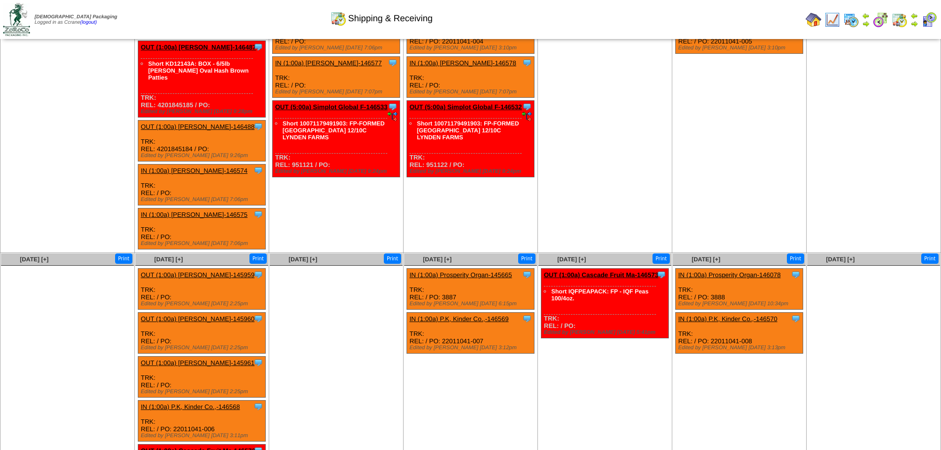
scroll to position [568, 0]
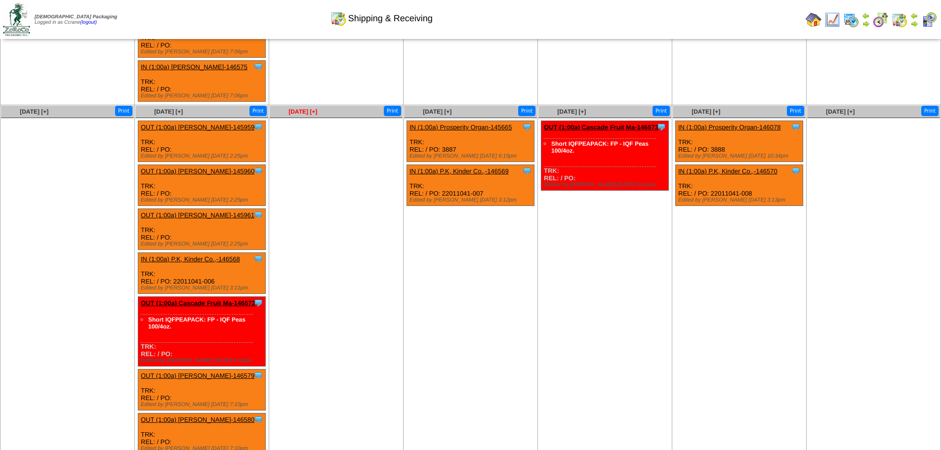
click at [290, 108] on span "[DATE] [+]" at bounding box center [302, 111] width 29 height 7
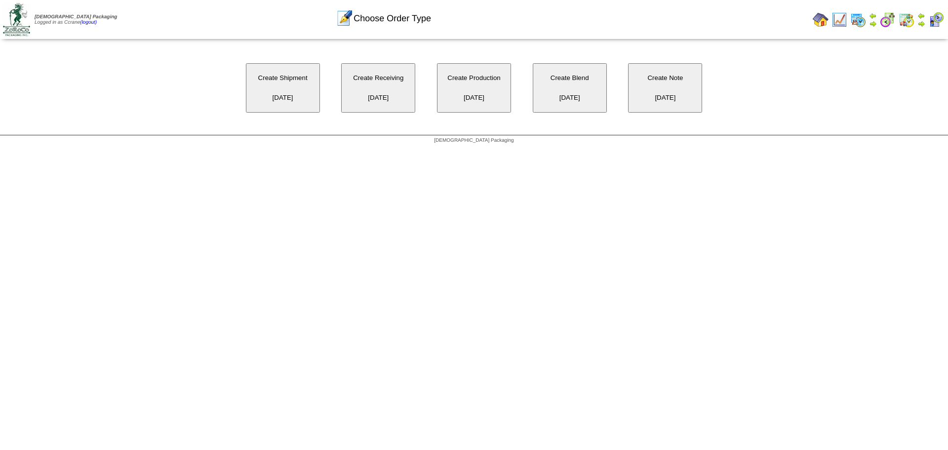
click at [293, 82] on button "Create Shipment [DATE]" at bounding box center [283, 87] width 74 height 49
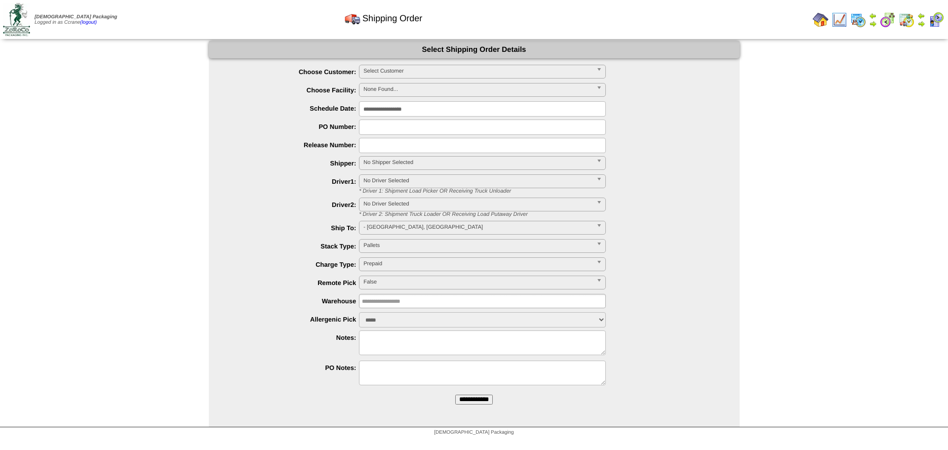
click at [376, 75] on span "Select Customer" at bounding box center [477, 71] width 229 height 12
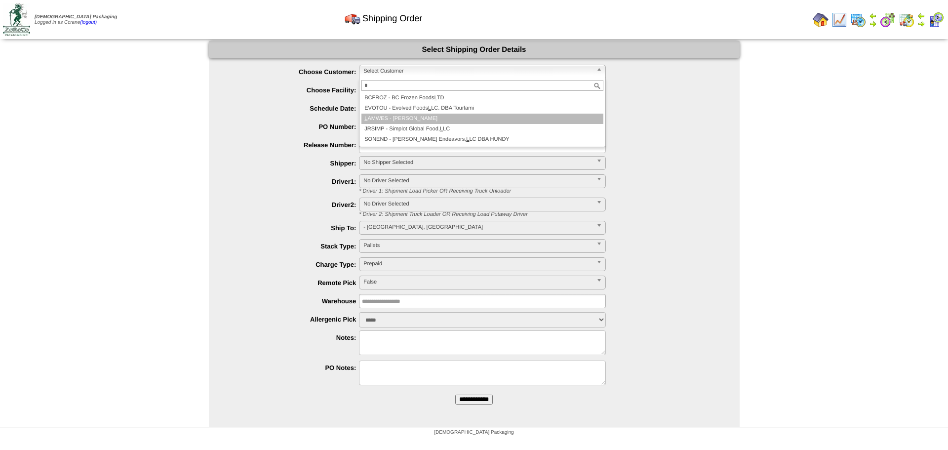
type input "*"
click at [384, 120] on li "L AMWES - [PERSON_NAME]" at bounding box center [482, 119] width 242 height 10
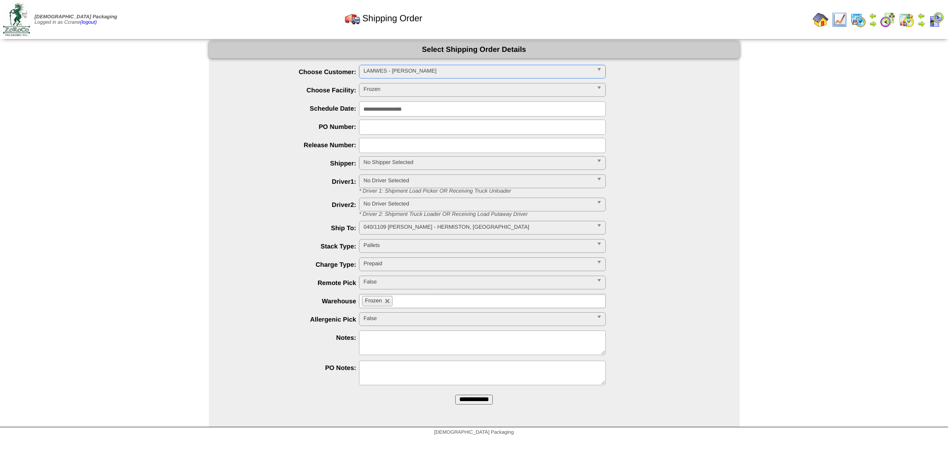
click at [455, 395] on input "**********" at bounding box center [474, 400] width 38 height 10
click at [377, 74] on span "Select Customer" at bounding box center [477, 71] width 229 height 12
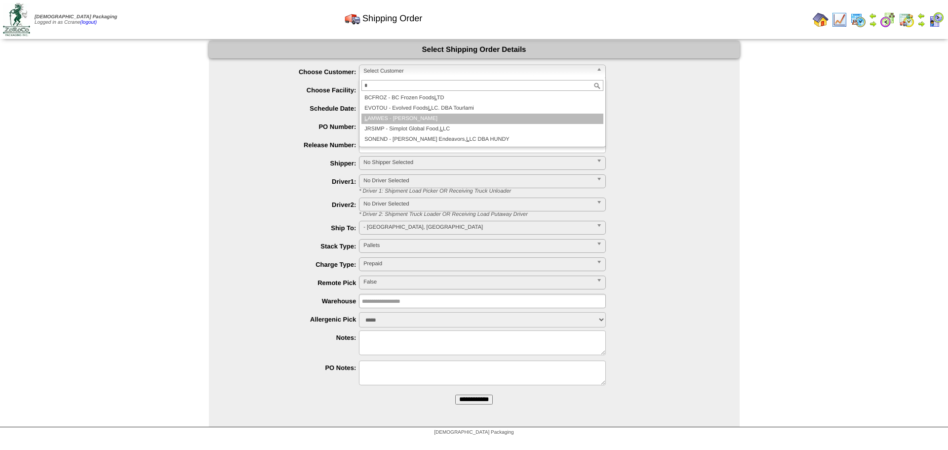
type input "*"
click at [395, 120] on li "L AMWES - [PERSON_NAME]" at bounding box center [482, 119] width 242 height 10
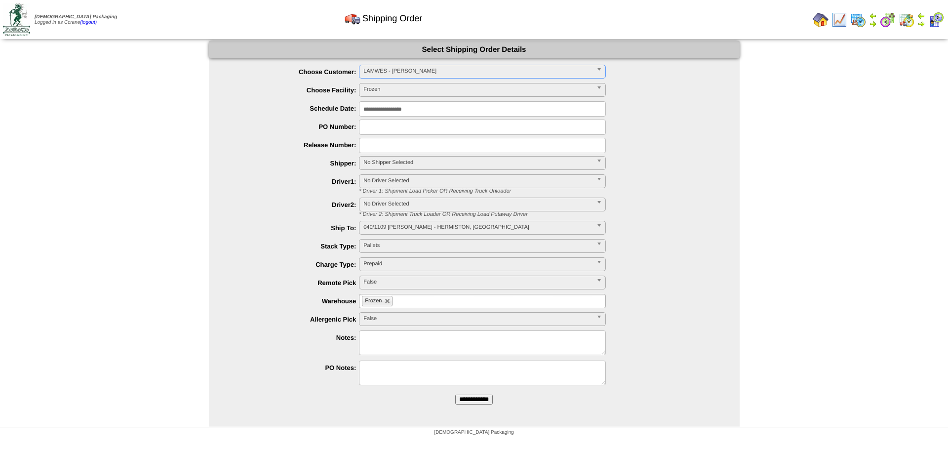
click at [466, 396] on input "**********" at bounding box center [474, 400] width 38 height 10
click at [373, 72] on span "Select Customer" at bounding box center [477, 71] width 229 height 12
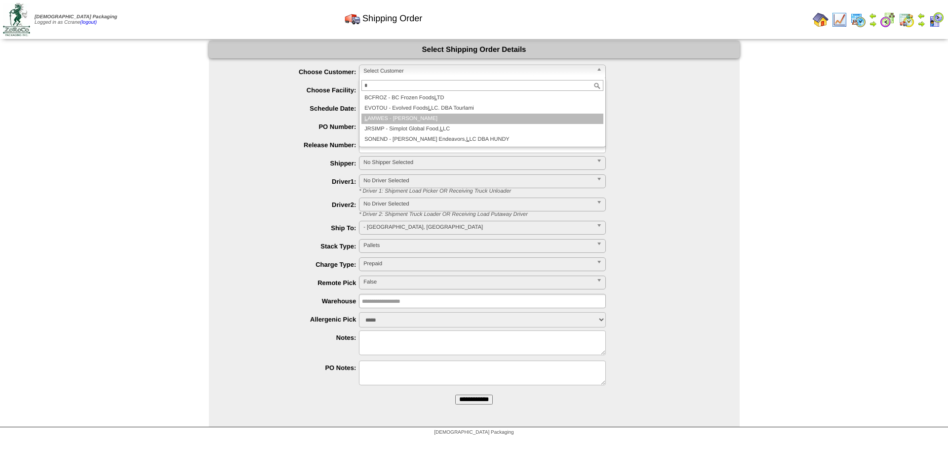
type input "*"
click at [391, 122] on li "L AMWES - [PERSON_NAME]" at bounding box center [482, 119] width 242 height 10
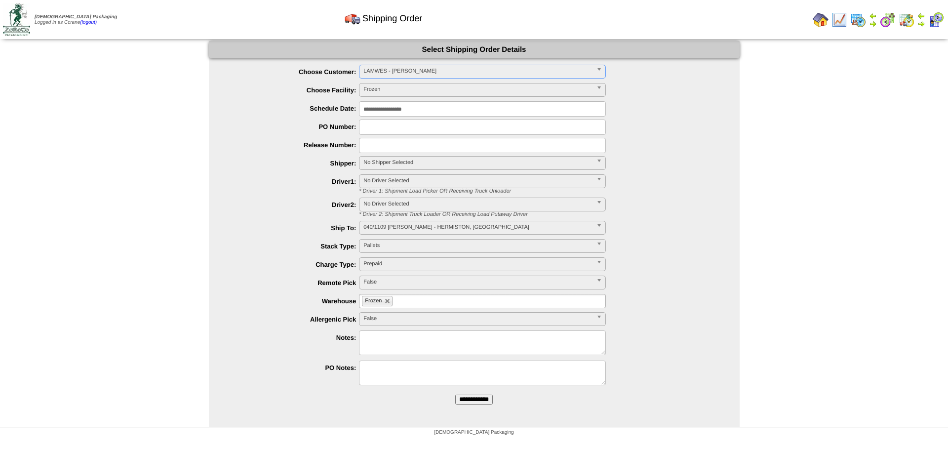
click at [455, 395] on input "**********" at bounding box center [474, 400] width 38 height 10
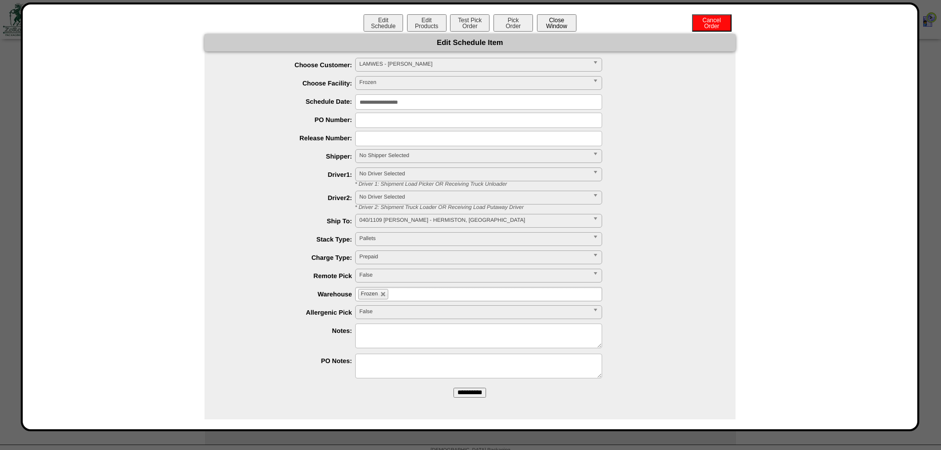
click at [546, 22] on button "Close Window" at bounding box center [557, 22] width 40 height 17
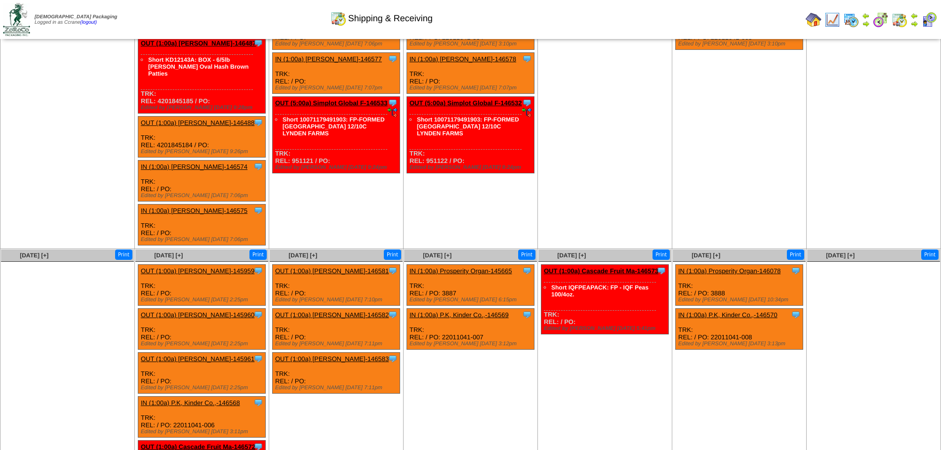
scroll to position [420, 0]
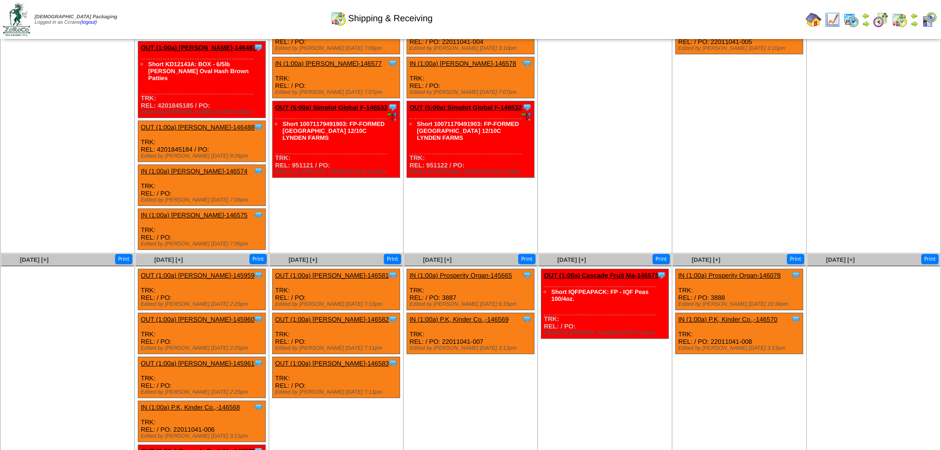
click at [807, 25] on img at bounding box center [813, 20] width 16 height 16
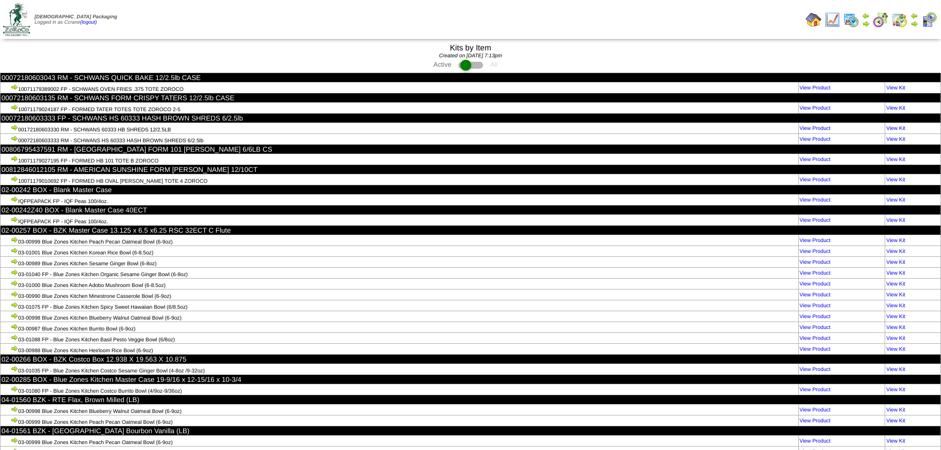
scroll to position [3845, 0]
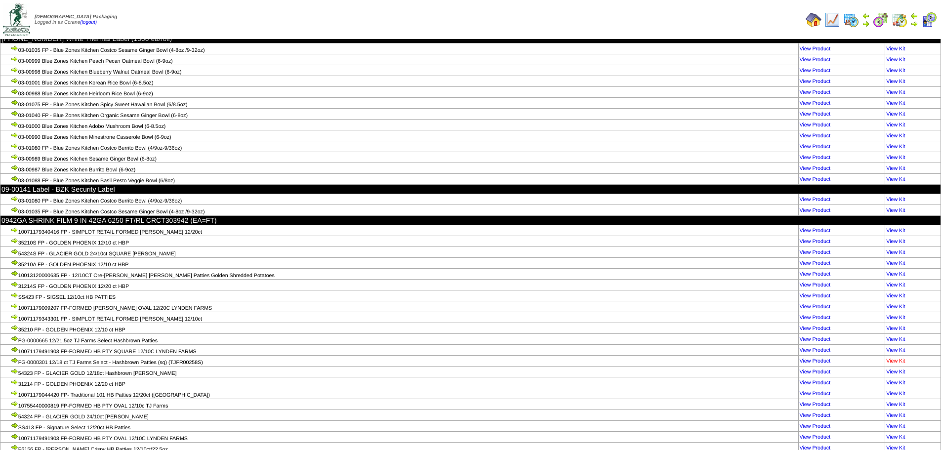
click at [896, 358] on link "View Kit" at bounding box center [895, 361] width 19 height 6
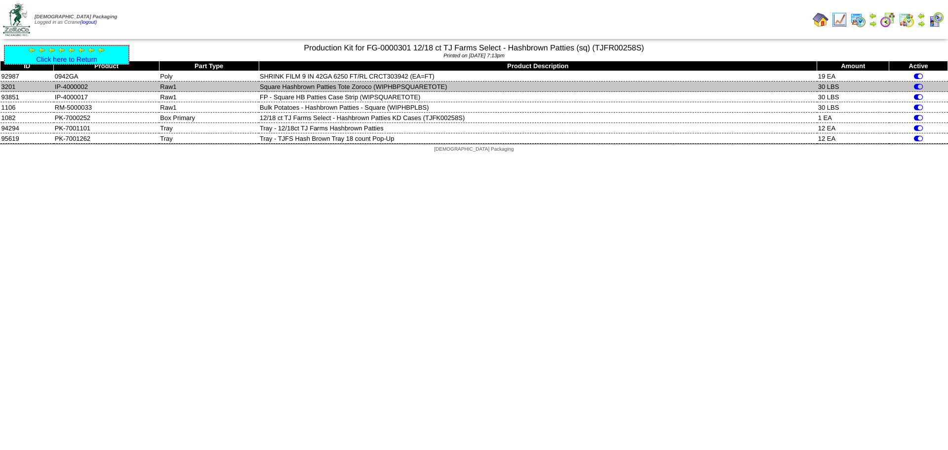
drag, startPoint x: 90, startPoint y: 87, endPoint x: 47, endPoint y: 89, distance: 43.0
click at [47, 89] on tr "3201 IP-4000002 Raw1 Square Hashbrown Patties Tote Zoroco (WIPHBPSQUARETOTE) 30…" at bounding box center [474, 86] width 948 height 10
copy tr "IP-4000002"
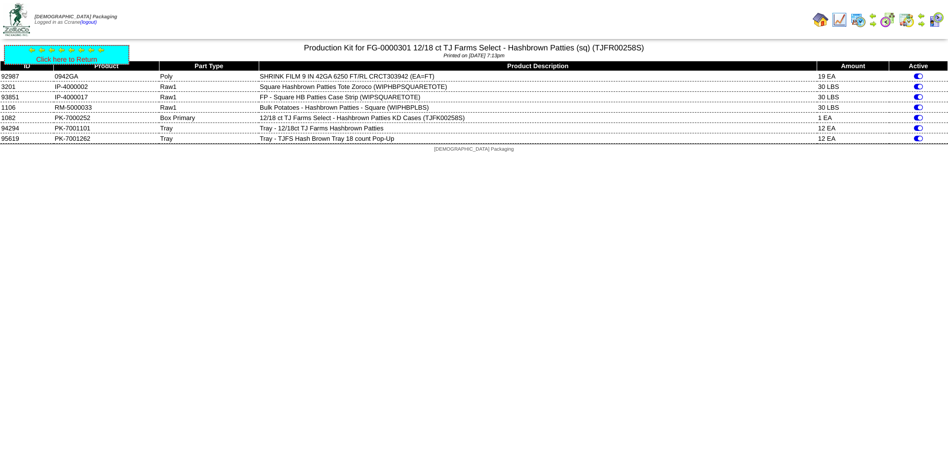
click at [84, 63] on link "Click here to Return" at bounding box center [66, 59] width 61 height 8
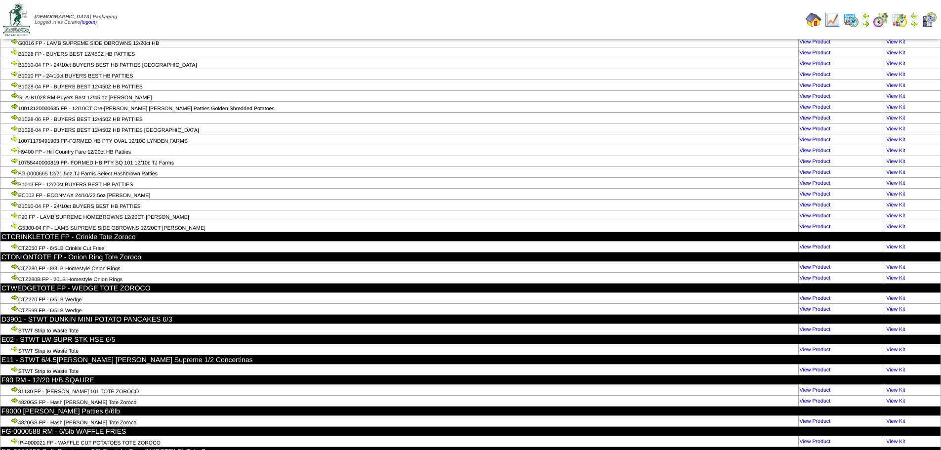
scroll to position [59154, 0]
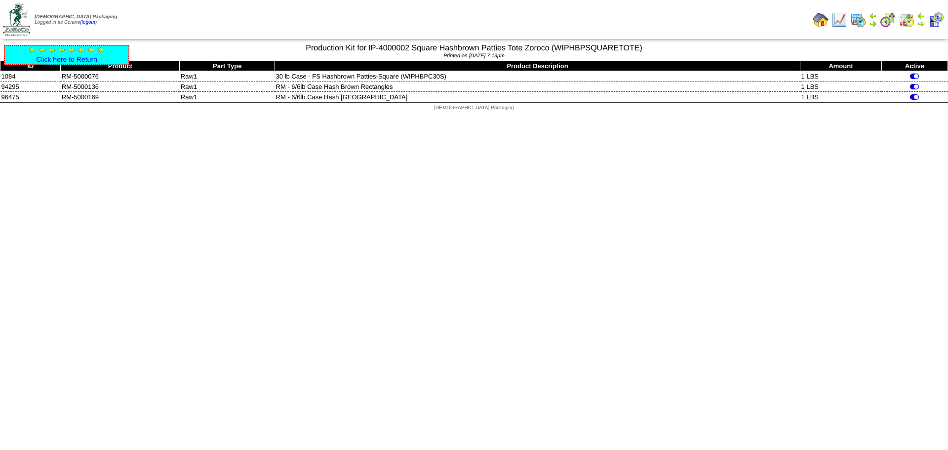
click at [71, 63] on div "Click here to Return" at bounding box center [66, 55] width 125 height 20
click at [71, 63] on link "Click here to Return" at bounding box center [66, 59] width 61 height 8
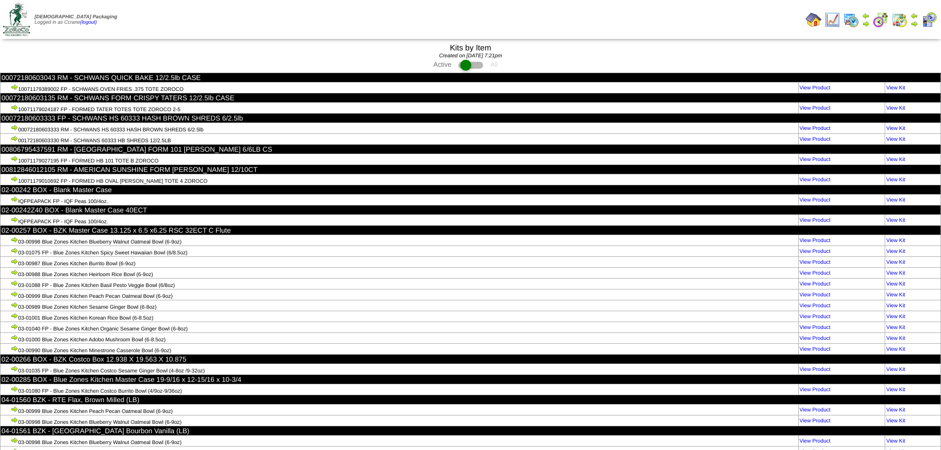
scroll to position [3927, 0]
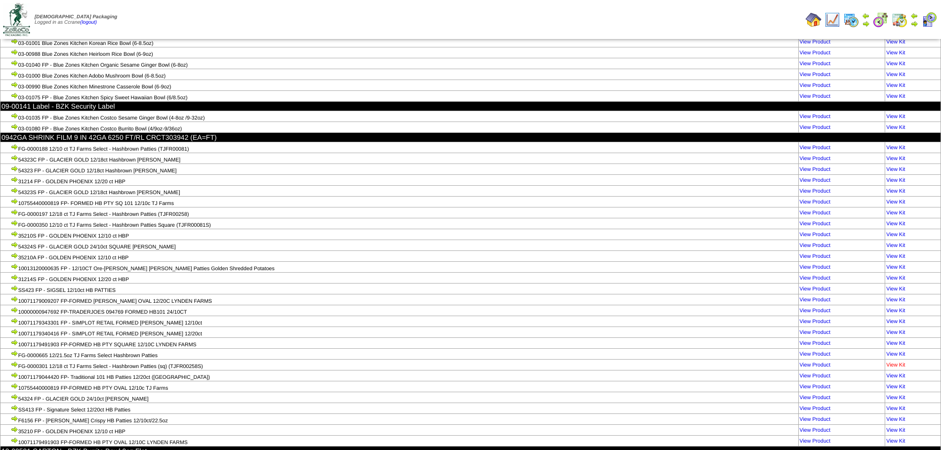
click at [893, 362] on link "View Kit" at bounding box center [895, 365] width 19 height 6
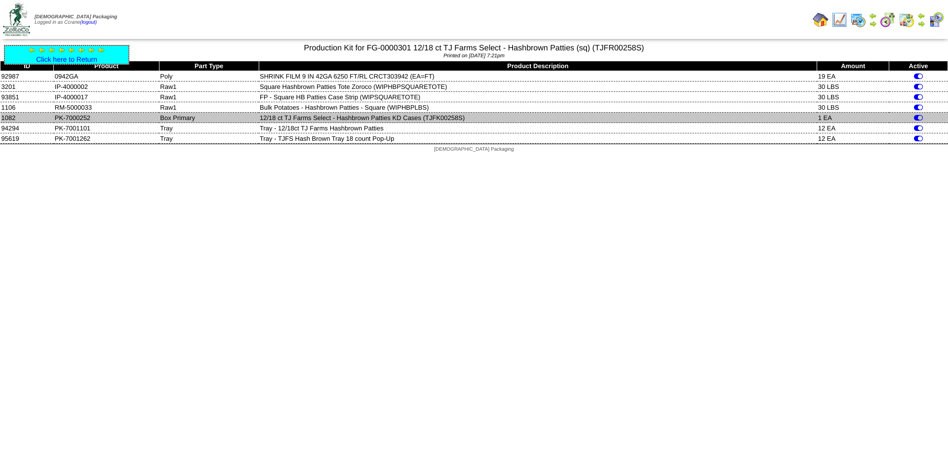
drag, startPoint x: 91, startPoint y: 117, endPoint x: 49, endPoint y: 120, distance: 42.1
click at [49, 120] on tr "1082 PK-7000252 [GEOGRAPHIC_DATA] 12/18 ct TJ Farms Select - Hashbrown Patties …" at bounding box center [474, 118] width 948 height 10
copy tr "PK-7000252"
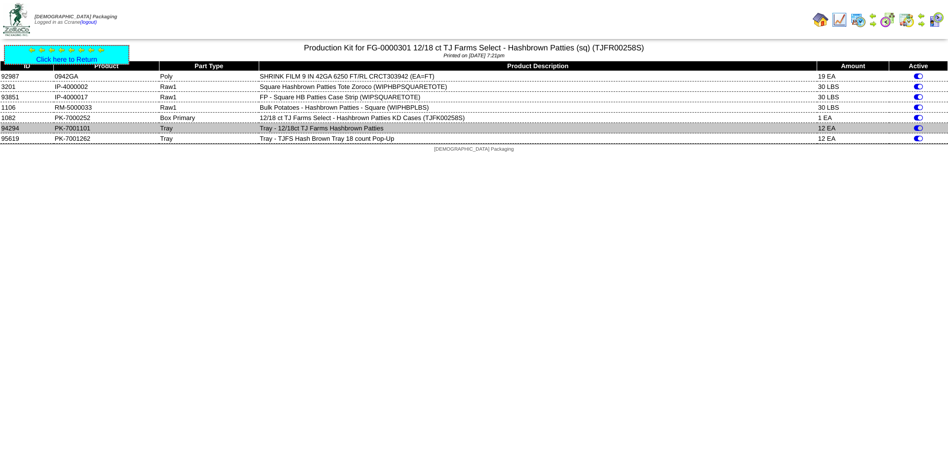
drag, startPoint x: 94, startPoint y: 130, endPoint x: 53, endPoint y: 129, distance: 41.0
click at [53, 129] on tr "94294 PK-7001101 Tray Tray - 12/18ct TJ Farms Hashbrown Patties 12 EA" at bounding box center [474, 128] width 948 height 10
copy tr "PK-7001101"
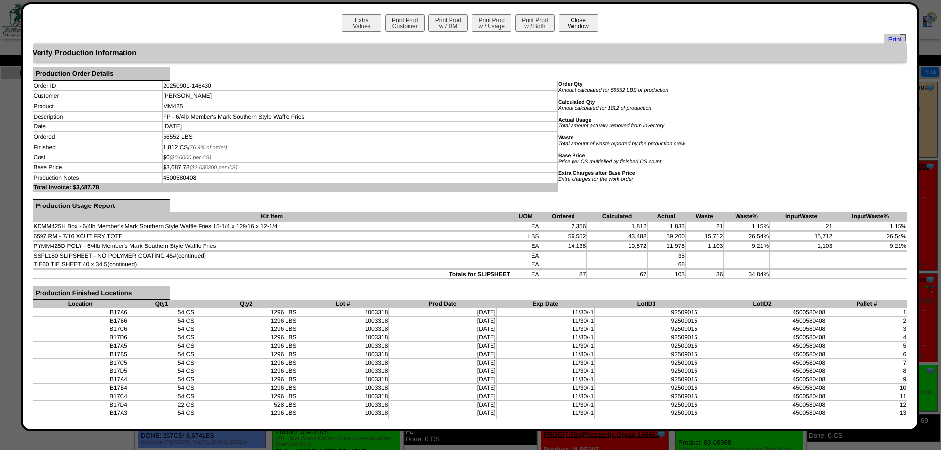
click at [581, 22] on button "Close Window" at bounding box center [578, 22] width 40 height 17
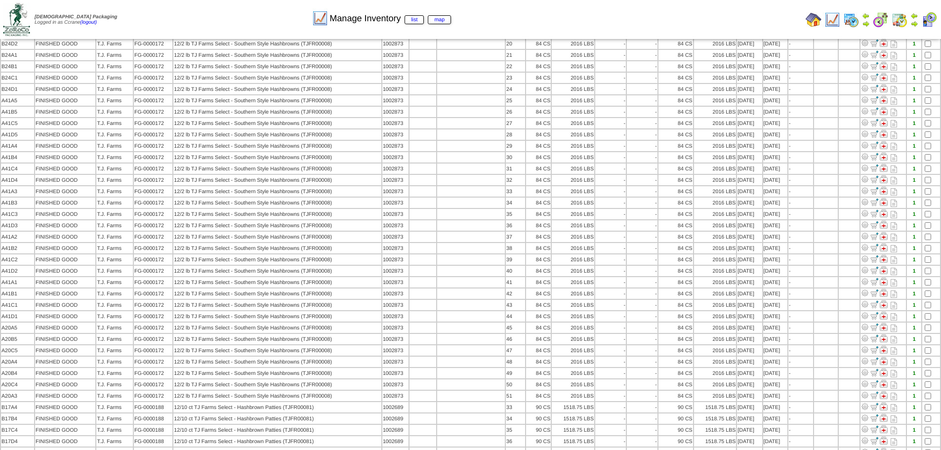
scroll to position [691, 0]
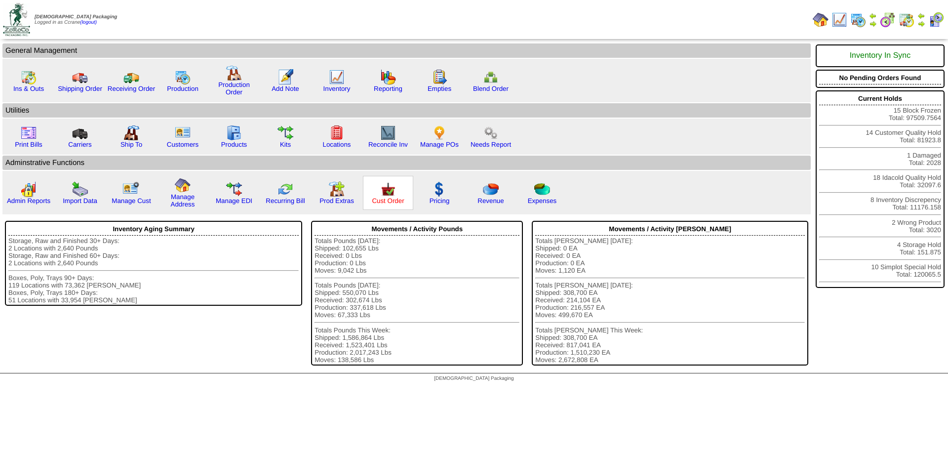
click at [380, 198] on link "Cust Order" at bounding box center [388, 200] width 32 height 7
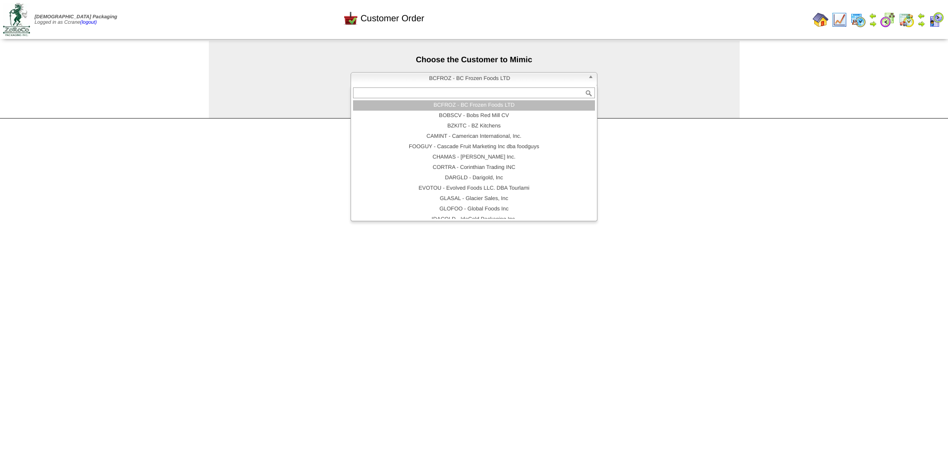
click at [411, 81] on span "BCFROZ - BC Frozen Foods LTD" at bounding box center [469, 79] width 229 height 12
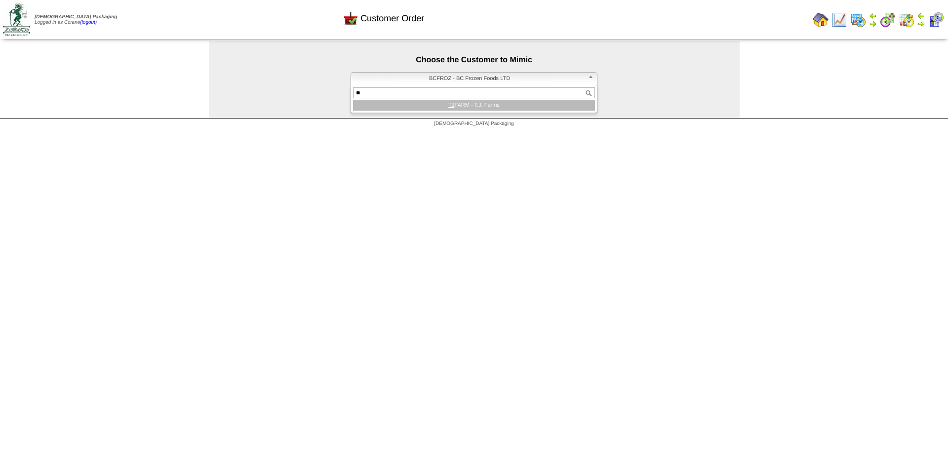
type input "**"
click at [408, 104] on li "TJ FARM - T.J. Farms" at bounding box center [474, 105] width 242 height 10
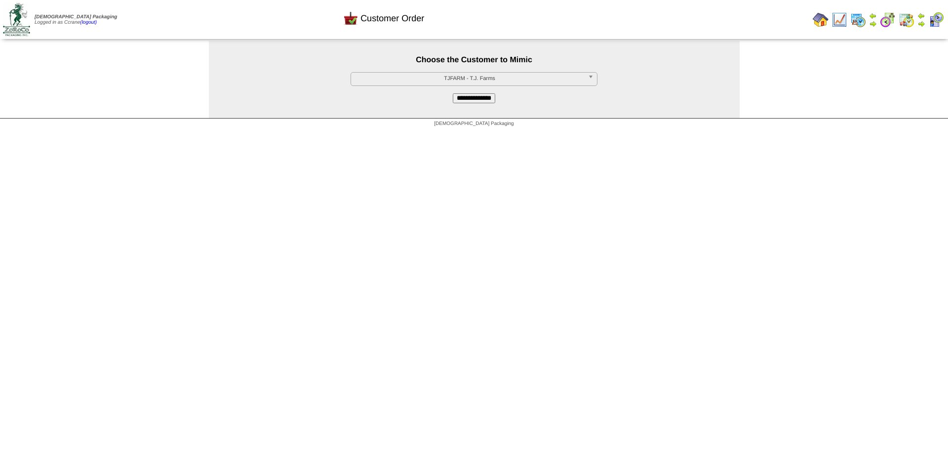
click at [486, 99] on input "**********" at bounding box center [474, 98] width 42 height 10
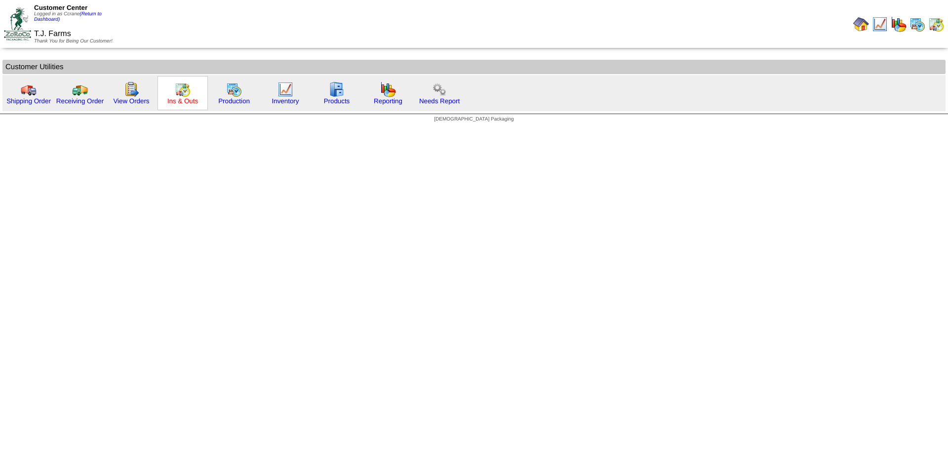
click at [182, 102] on link "Ins & Outs" at bounding box center [182, 100] width 31 height 7
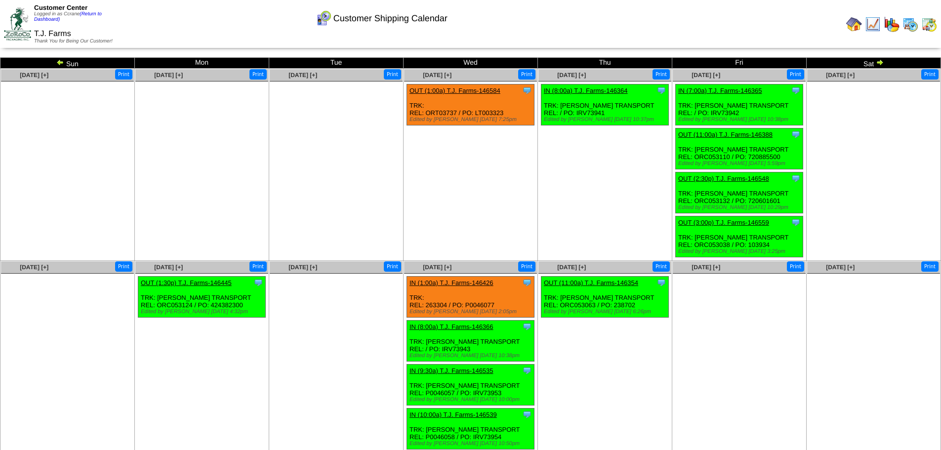
click at [447, 112] on div "Clone Item OUT (1:00a) T.J. Farms-146584 T.J. Farms ScheduleID: 146584 2389 EA:…" at bounding box center [470, 104] width 127 height 41
copy div "ORT03737"
click at [118, 141] on ul at bounding box center [67, 155] width 133 height 148
click at [488, 112] on div "Clone Item OUT (1:00a) T.J. Farms-146584 T.J. Farms ScheduleID: 146584 2389 EA:…" at bounding box center [470, 104] width 127 height 41
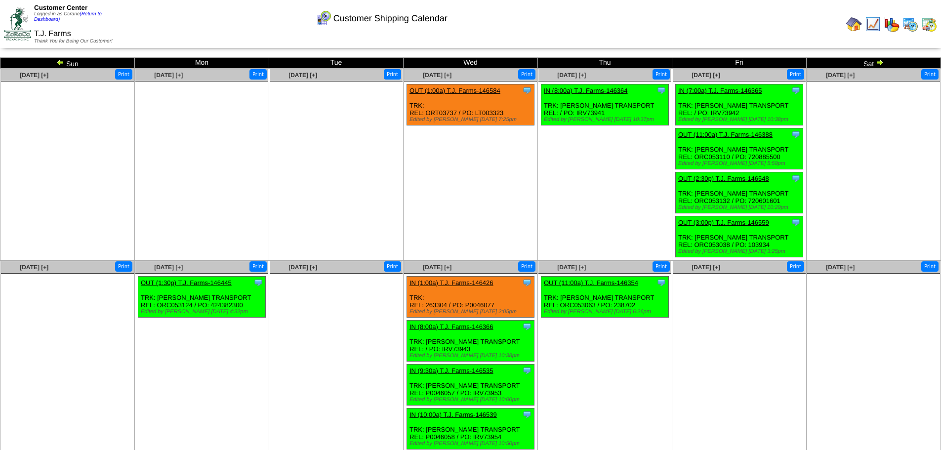
click at [488, 112] on div "Clone Item OUT (1:00a) T.J. Farms-146584 T.J. Farms ScheduleID: 146584 2389 EA:…" at bounding box center [470, 104] width 127 height 41
copy div "LT003323"
click at [123, 163] on ul at bounding box center [67, 155] width 133 height 148
click at [397, 154] on ul at bounding box center [336, 155] width 133 height 148
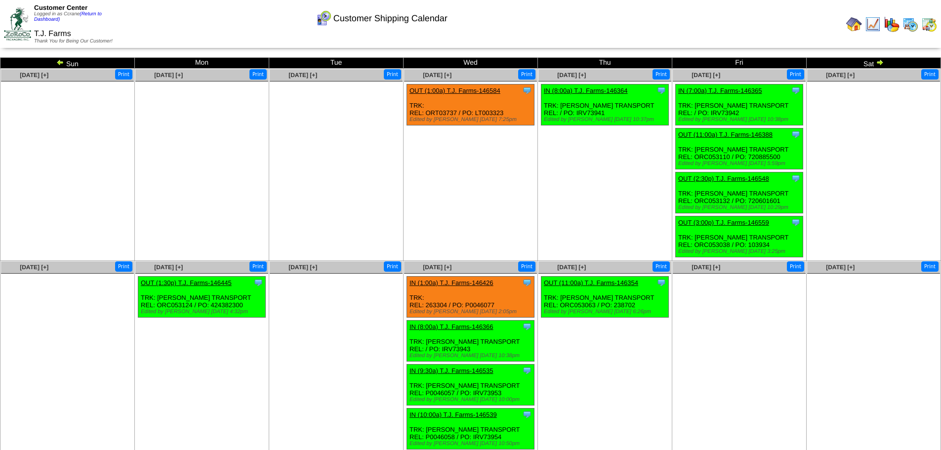
click at [440, 185] on ul "Clone Item OUT (1:00a) T.J. Farms-146584 T.J. Farms ScheduleID: 146584 2389 EA:…" at bounding box center [470, 158] width 133 height 148
click at [545, 162] on ul "Clone Item IN (8:00a) T.J. Farms-146364 T.J. Farms ScheduleID: 146364 30 TOTE: …" at bounding box center [604, 158] width 133 height 148
click at [344, 143] on ul at bounding box center [336, 155] width 133 height 148
click at [510, 113] on div "Clone Item OUT (1:00a) T.J. Farms-146584 T.J. Farms ScheduleID: 146584 2389 EA:…" at bounding box center [470, 104] width 127 height 41
click at [506, 134] on ul "Clone Item OUT (1:00a) T.J. Farms-146584 T.J. Farms ScheduleID: 146584 2389 EA:…" at bounding box center [470, 158] width 133 height 148
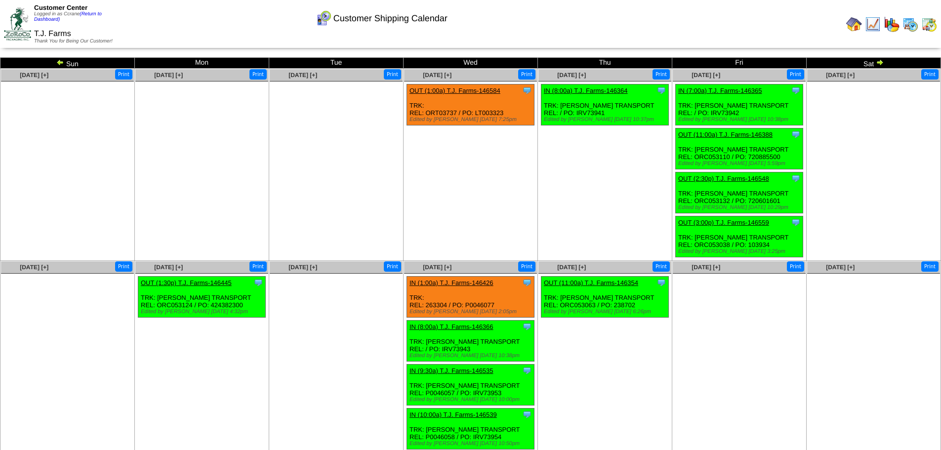
drag, startPoint x: 505, startPoint y: 115, endPoint x: 424, endPoint y: 114, distance: 80.5
click at [424, 114] on div "Clone Item OUT (1:00a) T.J. Farms-146584 T.J. Farms ScheduleID: 146584 2389 EA:…" at bounding box center [470, 104] width 127 height 41
copy div "ORT03737 / PO: LT003323"
click at [451, 198] on ul "Clone Item OUT (1:00a) T.J. Farms-146584 T.J. Farms ScheduleID: 146584 2389 EA:…" at bounding box center [470, 158] width 133 height 148
click at [444, 111] on div "Clone Item OUT (1:00a) T.J. Farms-146584 T.J. Farms ScheduleID: 146584 2389 EA:…" at bounding box center [470, 104] width 127 height 41
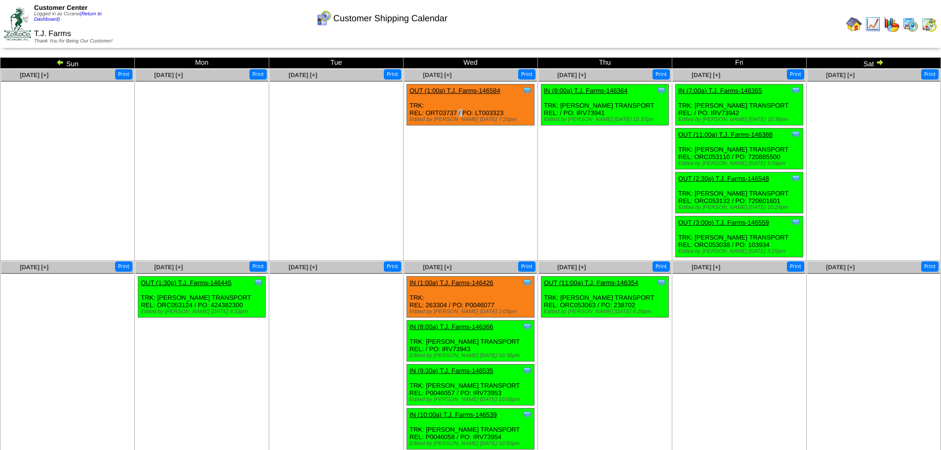
click at [444, 111] on div "Clone Item OUT (1:00a) T.J. Farms-146584 T.J. Farms ScheduleID: 146584 2389 EA:…" at bounding box center [470, 104] width 127 height 41
copy div "ORT03737"
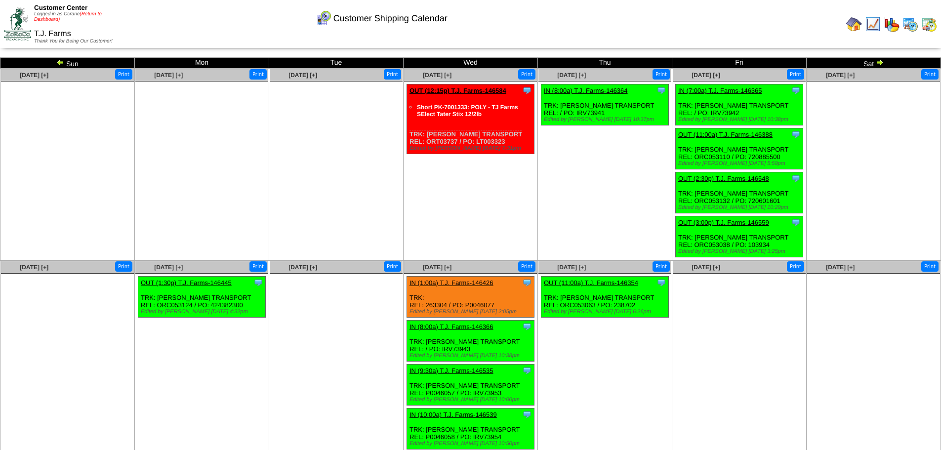
click at [89, 14] on link "(Return to Dashboard)" at bounding box center [68, 16] width 68 height 11
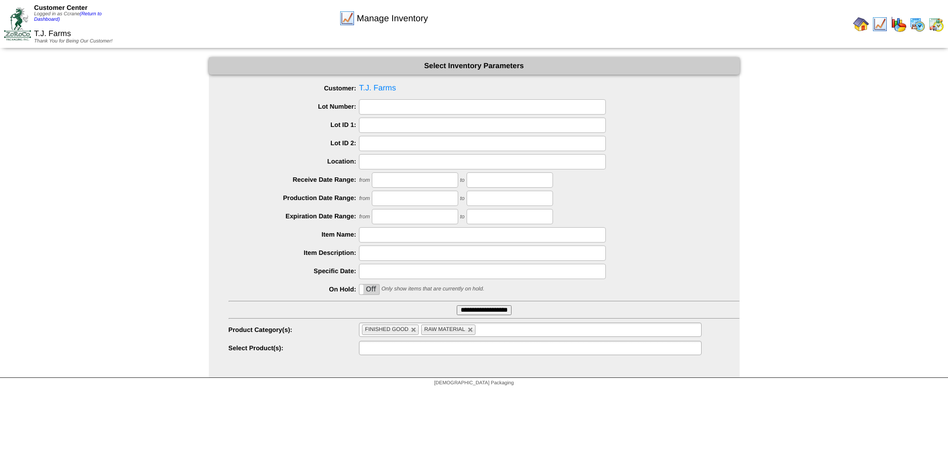
click at [371, 352] on input "text" at bounding box center [393, 348] width 63 height 12
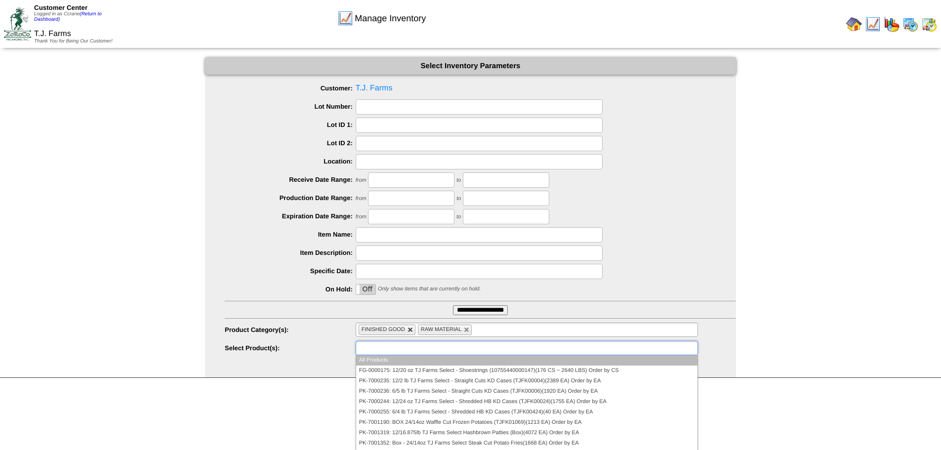
click at [412, 331] on link at bounding box center [410, 330] width 6 height 6
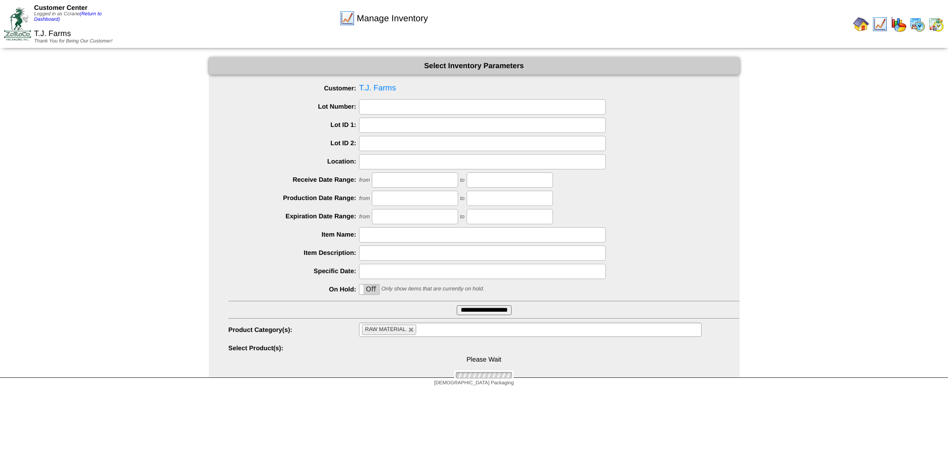
click at [412, 331] on link at bounding box center [411, 330] width 6 height 6
type input "**********"
click at [88, 16] on link "(Return to Dashboard)" at bounding box center [68, 16] width 68 height 11
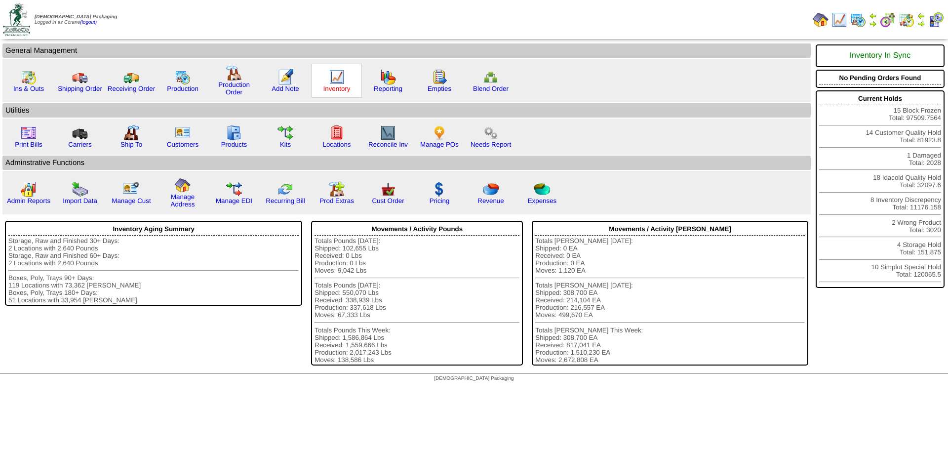
click at [343, 91] on link "Inventory" at bounding box center [336, 88] width 27 height 7
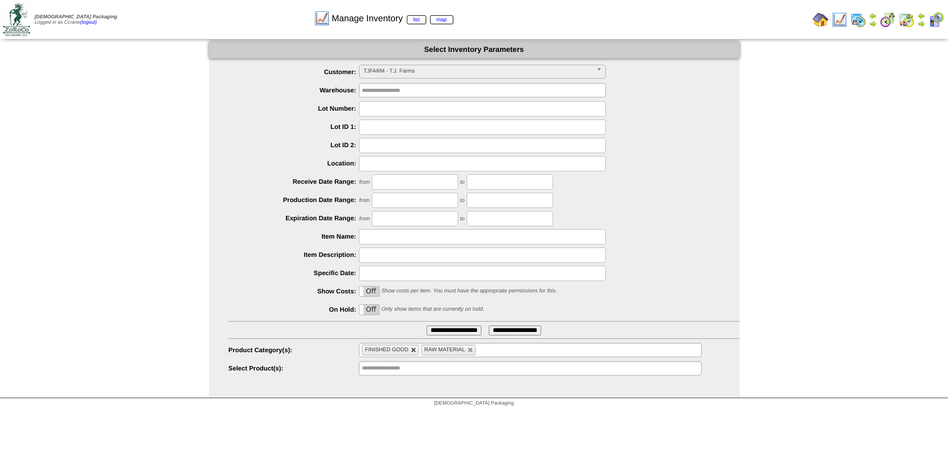
click at [414, 352] on link at bounding box center [414, 350] width 6 height 6
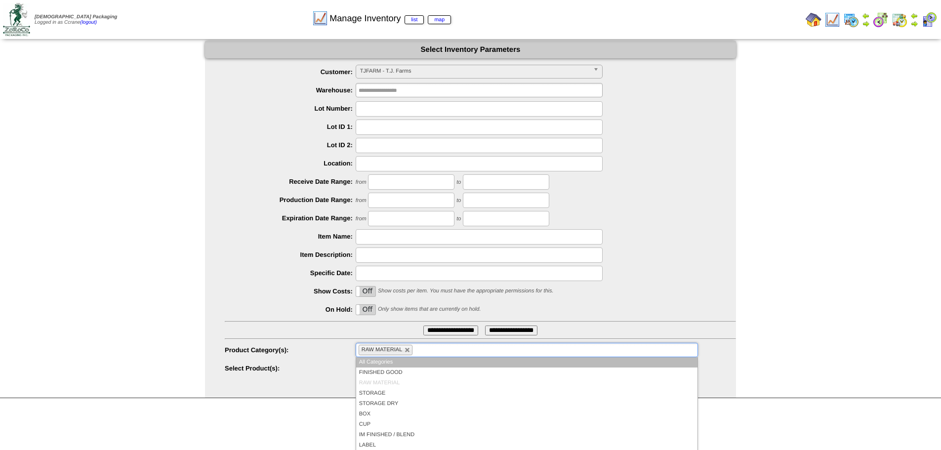
click at [414, 352] on ul "RAW MATERIAL" at bounding box center [527, 350] width 342 height 14
click at [408, 350] on link at bounding box center [407, 350] width 6 height 6
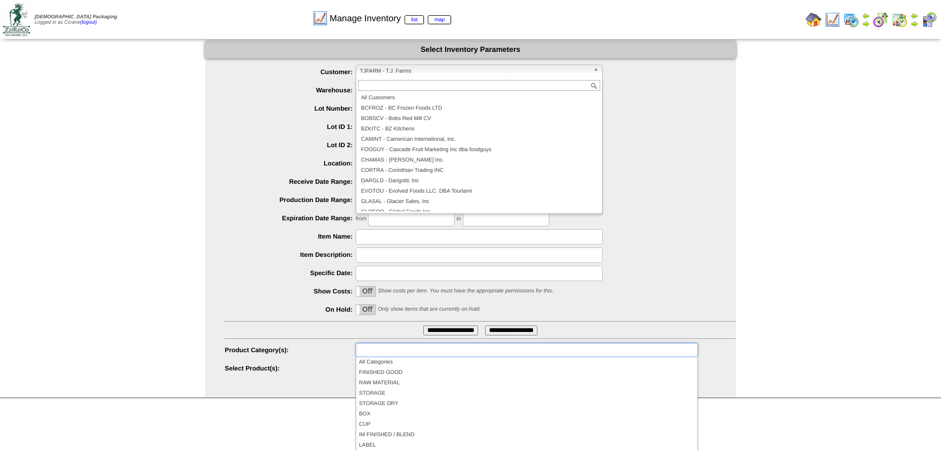
type input "**********"
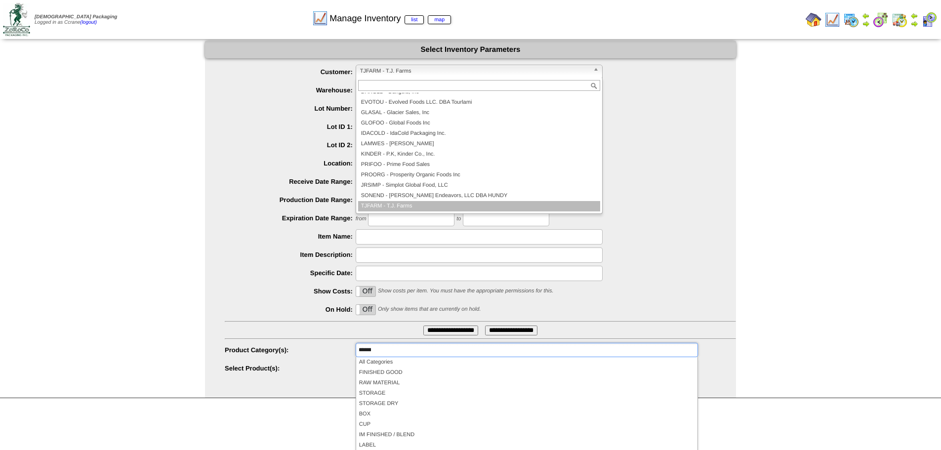
click at [382, 77] on span "TJFARM - T.J. Farms" at bounding box center [474, 71] width 229 height 12
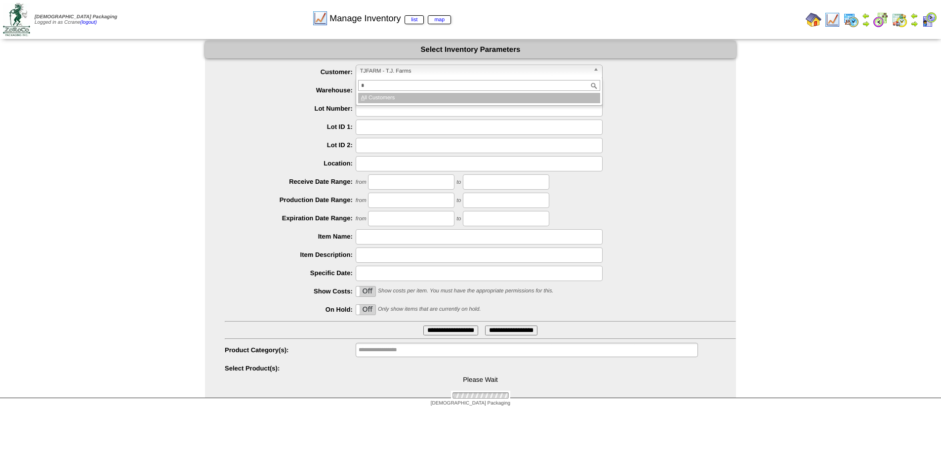
scroll to position [0, 0]
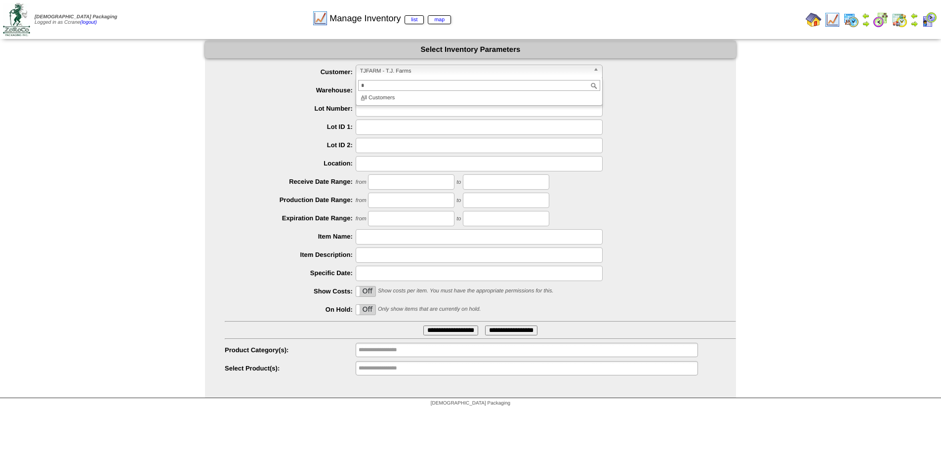
type input "*"
click at [380, 99] on li "A ll Customers" at bounding box center [479, 98] width 242 height 10
click at [358, 369] on input "**********" at bounding box center [389, 368] width 63 height 12
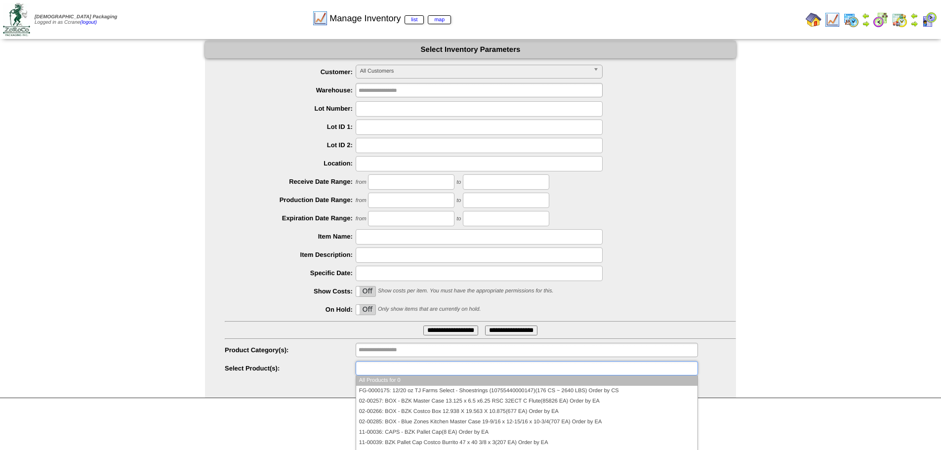
paste input "**********"
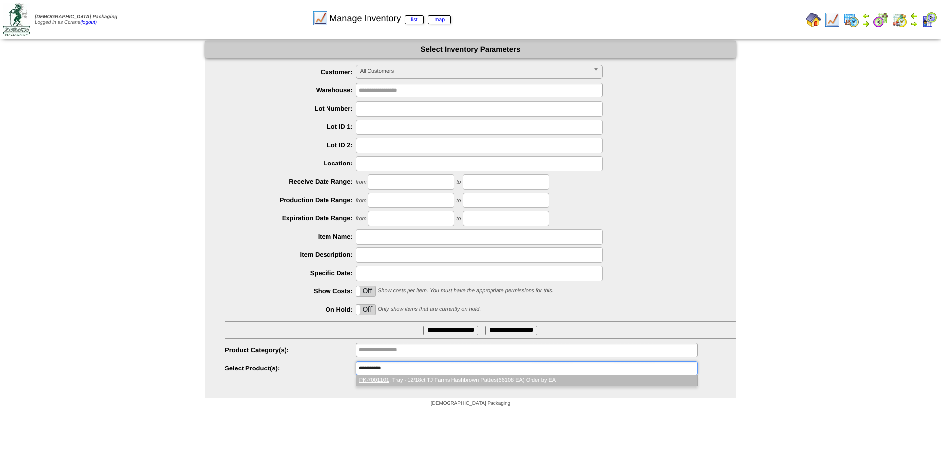
type input "**********"
click at [398, 383] on li "PK-7001101 : Tray - 12/18ct TJ Farms Hashbrown Patties(66108 EA) Order by EA" at bounding box center [526, 380] width 341 height 10
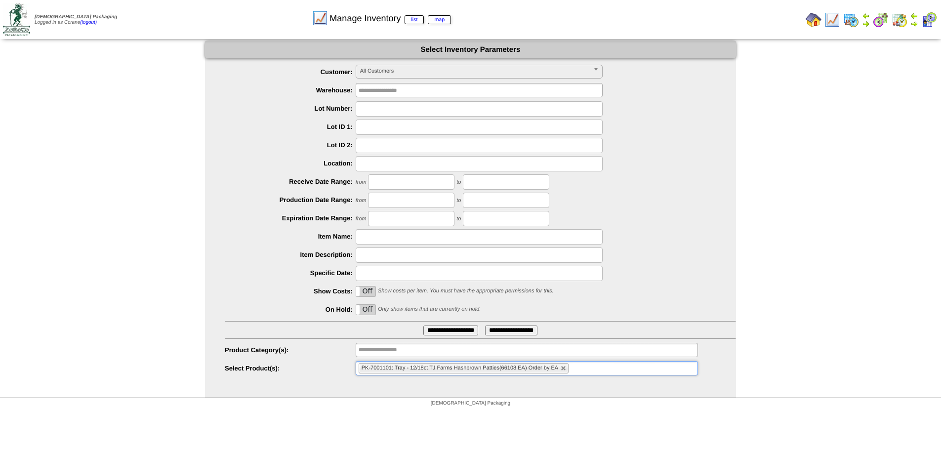
click at [452, 332] on input "**********" at bounding box center [450, 330] width 55 height 10
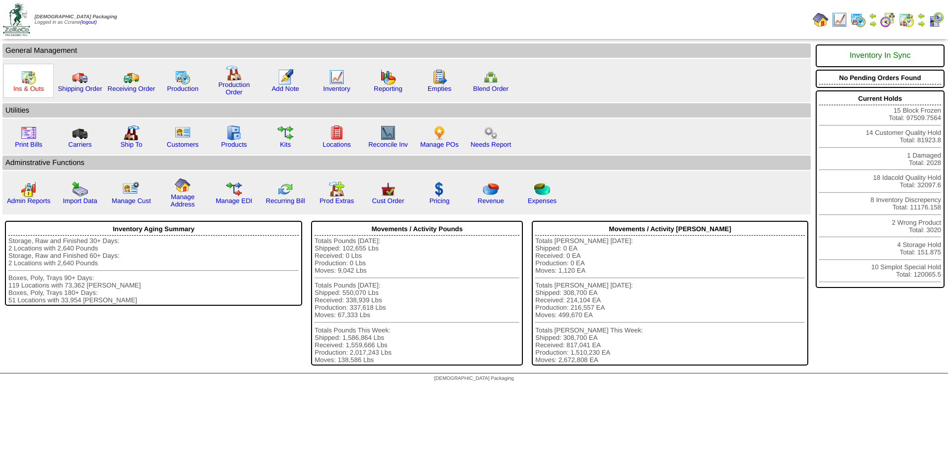
click at [32, 88] on link "Ins & Outs" at bounding box center [28, 88] width 31 height 7
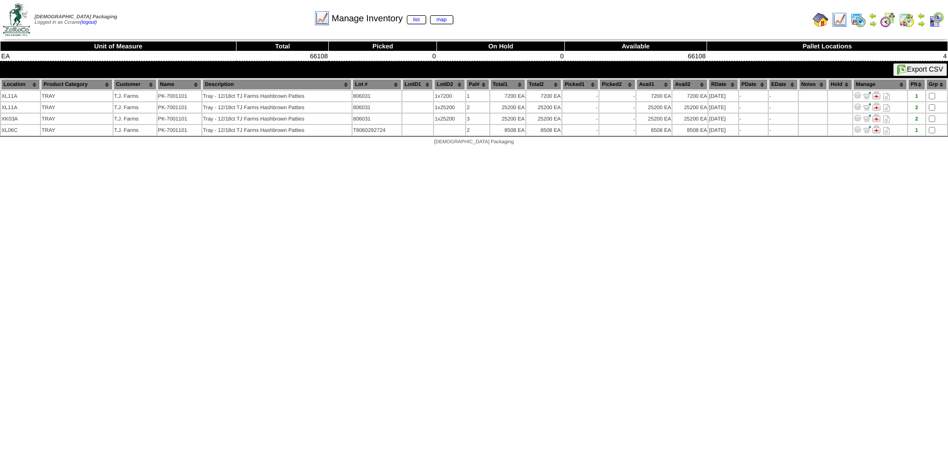
click at [460, 150] on html "[DEMOGRAPHIC_DATA] Packaging Logged in as Ccrane (logout) Print All" at bounding box center [474, 75] width 948 height 150
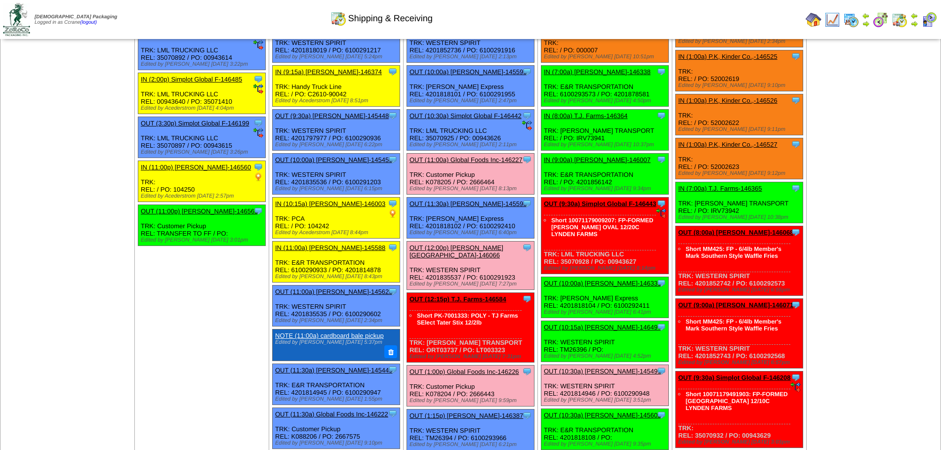
scroll to position [198, 0]
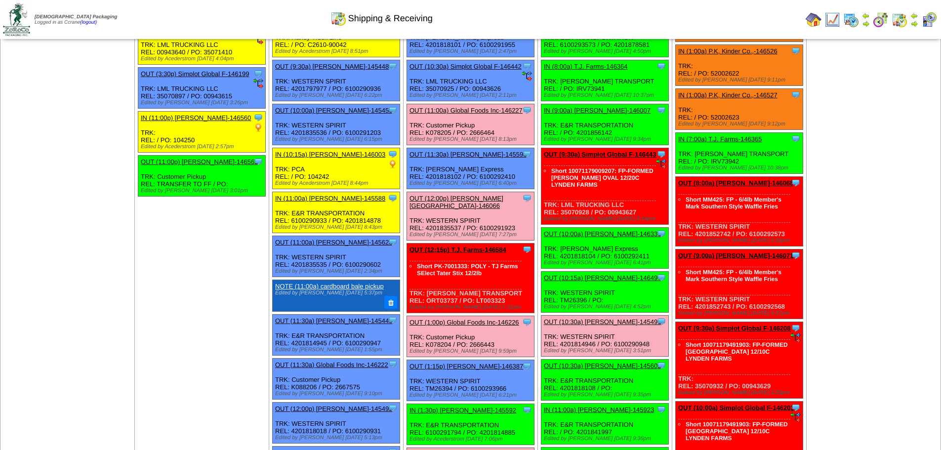
click at [502, 304] on div "Edited by Rortiz 9/3 7:31pm" at bounding box center [471, 307] width 124 height 6
drag, startPoint x: 465, startPoint y: 294, endPoint x: 428, endPoint y: 294, distance: 37.5
click at [422, 294] on div "Clone Item OUT (12:15p) T.J. Farms-146584 T.J. Farms ScheduleID: 146584 2483 EA…" at bounding box center [470, 278] width 127 height 70
drag, startPoint x: 458, startPoint y: 293, endPoint x: 467, endPoint y: 295, distance: 9.0
click at [458, 294] on div "Clone Item OUT (12:15p) T.J. Farms-146584 T.J. Farms ScheduleID: 146584 2483 EA…" at bounding box center [470, 278] width 127 height 70
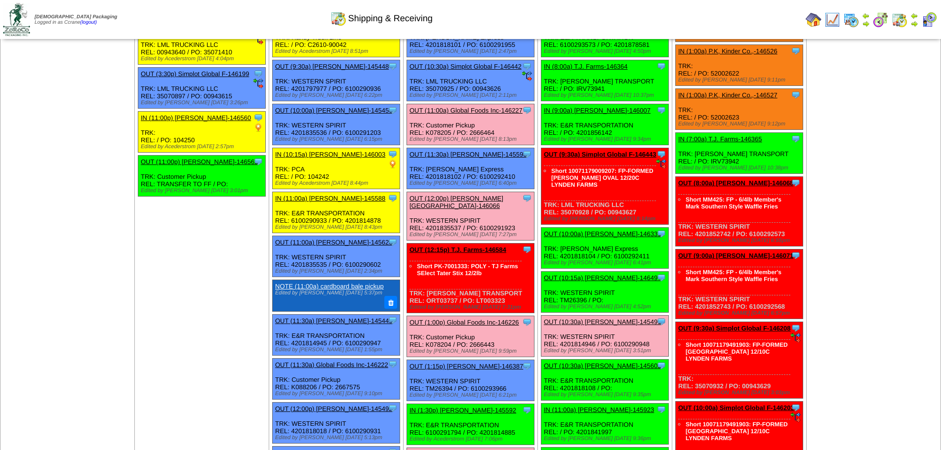
click at [513, 296] on div "Clone Item OUT (12:15p) T.J. Farms-146584 T.J. Farms ScheduleID: 146584 2483 EA…" at bounding box center [470, 278] width 127 height 70
drag, startPoint x: 486, startPoint y: 298, endPoint x: 445, endPoint y: 292, distance: 40.9
click at [445, 292] on div "Clone Item OUT (12:15p) T.J. Farms-146584 T.J. Farms ScheduleID: 146584 2483 EA…" at bounding box center [470, 278] width 127 height 70
click at [511, 304] on div "Clone Item OUT (12:15p) T.J. Farms-146584 T.J. Farms ScheduleID: 146584 2483 EA…" at bounding box center [470, 278] width 127 height 70
drag, startPoint x: 505, startPoint y: 294, endPoint x: 426, endPoint y: 290, distance: 79.6
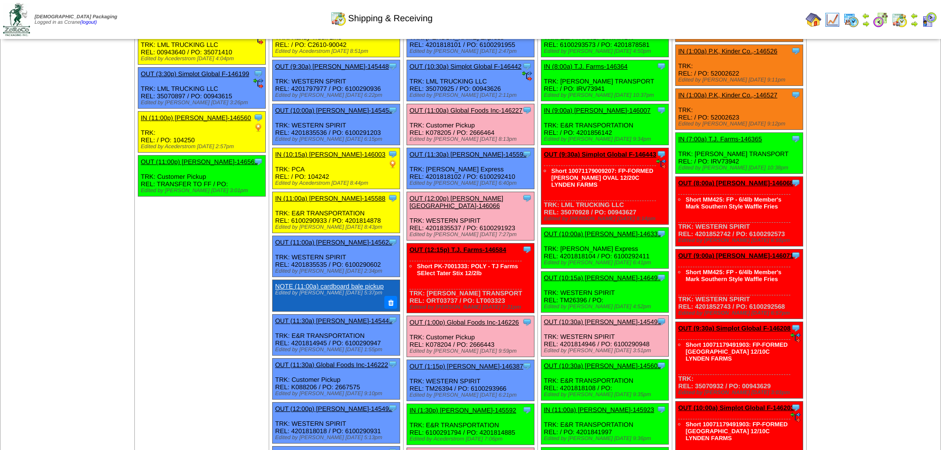
click at [426, 290] on div "Clone Item OUT (12:15p) T.J. Farms-146584 T.J. Farms ScheduleID: 146584 2483 EA…" at bounding box center [470, 278] width 127 height 70
click at [498, 292] on div "Clone Item OUT (12:15p) T.J. Farms-146584 T.J. Farms ScheduleID: 146584 2483 EA…" at bounding box center [470, 278] width 127 height 70
drag, startPoint x: 504, startPoint y: 292, endPoint x: 421, endPoint y: 292, distance: 82.5
click at [421, 292] on div "Clone Item OUT (12:15p) T.J. Farms-146584 T.J. Farms ScheduleID: 146584 2483 EA…" at bounding box center [470, 278] width 127 height 70
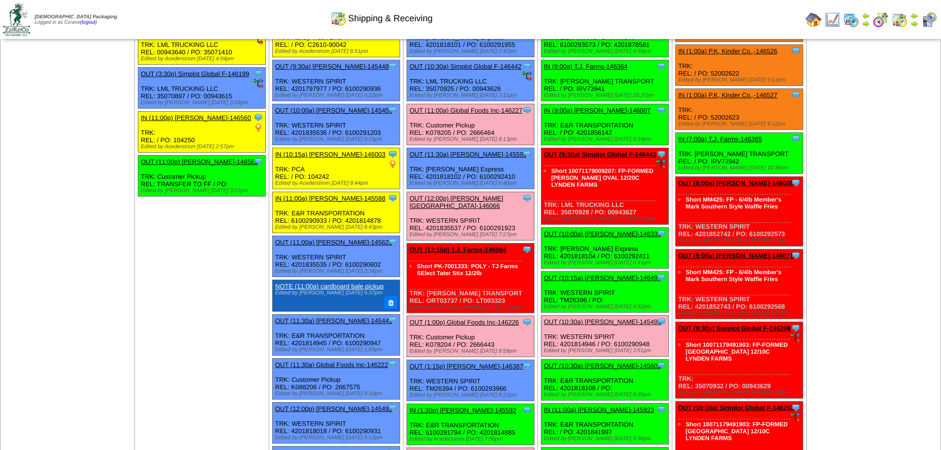
copy div ": ORT03737 / PO: LT003323"
drag, startPoint x: 50, startPoint y: 367, endPoint x: 68, endPoint y: 360, distance: 19.1
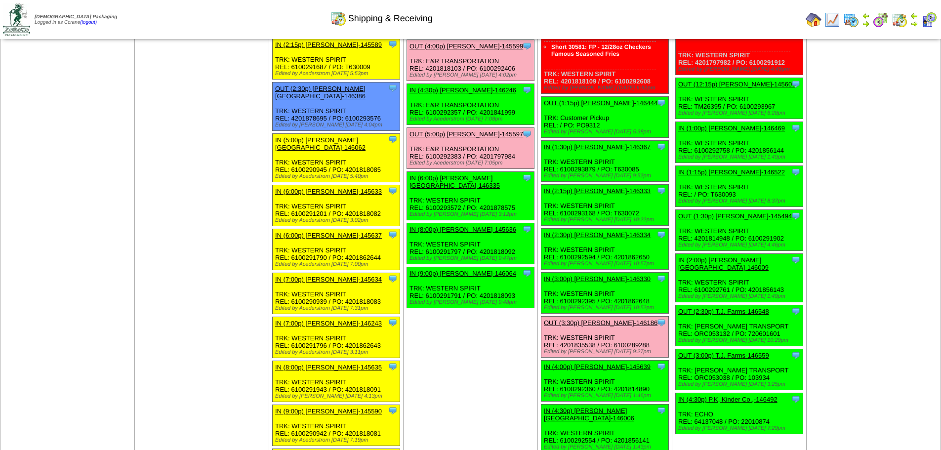
scroll to position [889, 0]
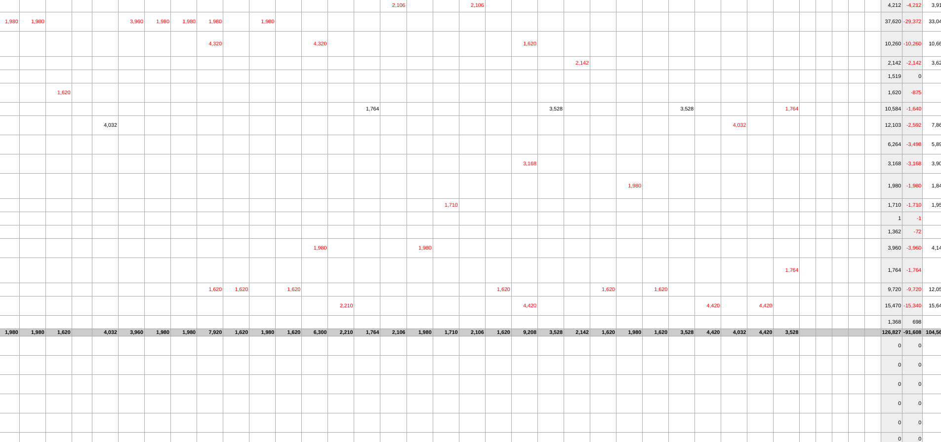
scroll to position [49, 665]
